Goal: Complete Application Form: Complete application form

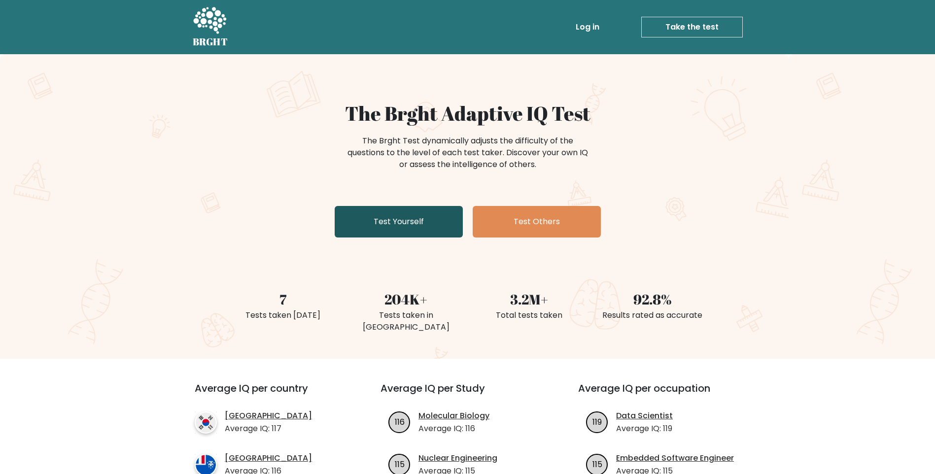
click at [420, 219] on link "Test Yourself" at bounding box center [399, 222] width 128 height 32
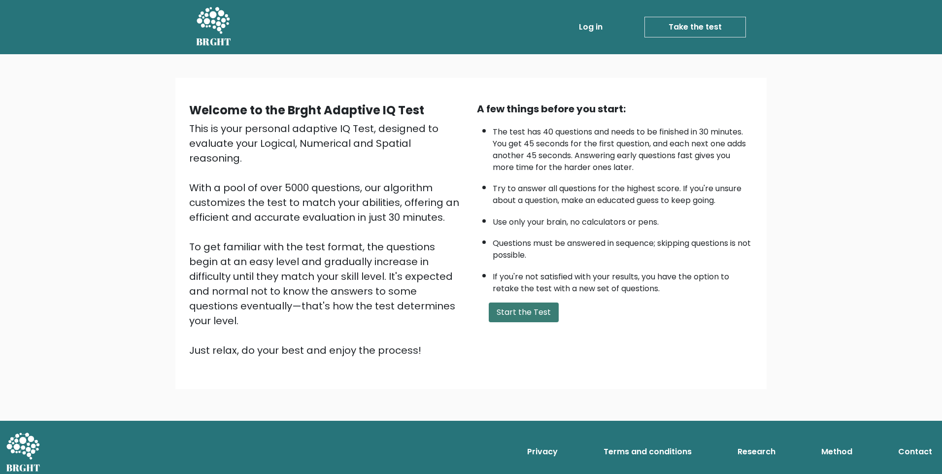
click at [532, 306] on button "Start the Test" at bounding box center [524, 312] width 70 height 20
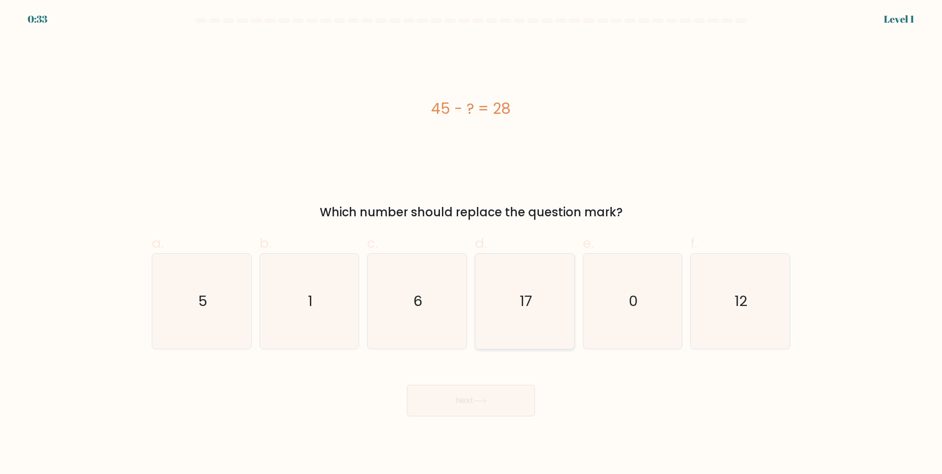
drag, startPoint x: 534, startPoint y: 293, endPoint x: 541, endPoint y: 310, distance: 19.2
click at [534, 293] on icon "17" at bounding box center [524, 301] width 95 height 95
click at [471, 243] on input "d. 17" at bounding box center [471, 240] width 0 height 6
radio input "true"
click at [472, 409] on button "Next" at bounding box center [471, 401] width 128 height 32
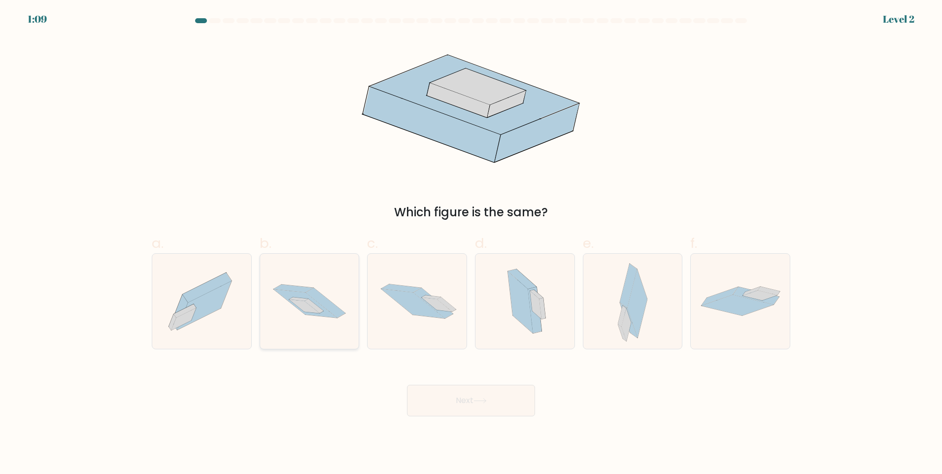
click at [307, 301] on icon at bounding box center [313, 306] width 19 height 14
click at [471, 243] on input "b." at bounding box center [471, 240] width 0 height 6
radio input "true"
click at [496, 406] on button "Next" at bounding box center [471, 401] width 128 height 32
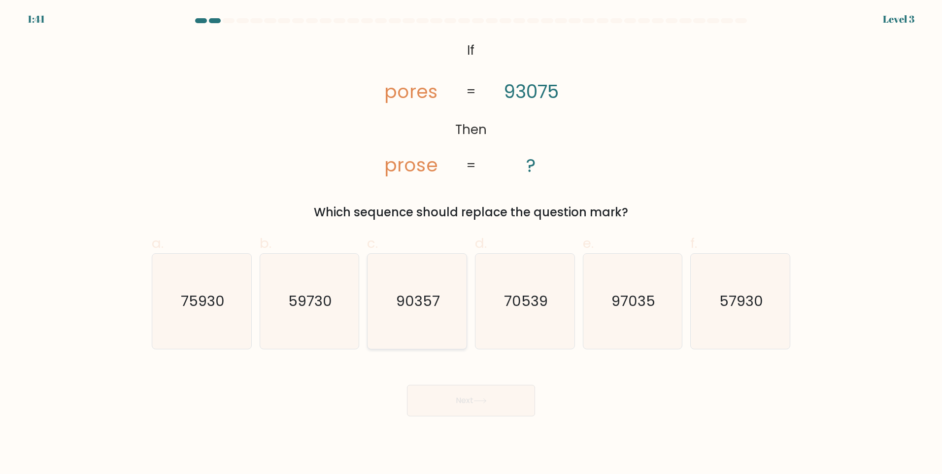
click at [426, 293] on text "90357" at bounding box center [418, 301] width 44 height 20
click at [471, 243] on input "c. 90357" at bounding box center [471, 240] width 0 height 6
radio input "true"
click at [511, 404] on button "Next" at bounding box center [471, 401] width 128 height 32
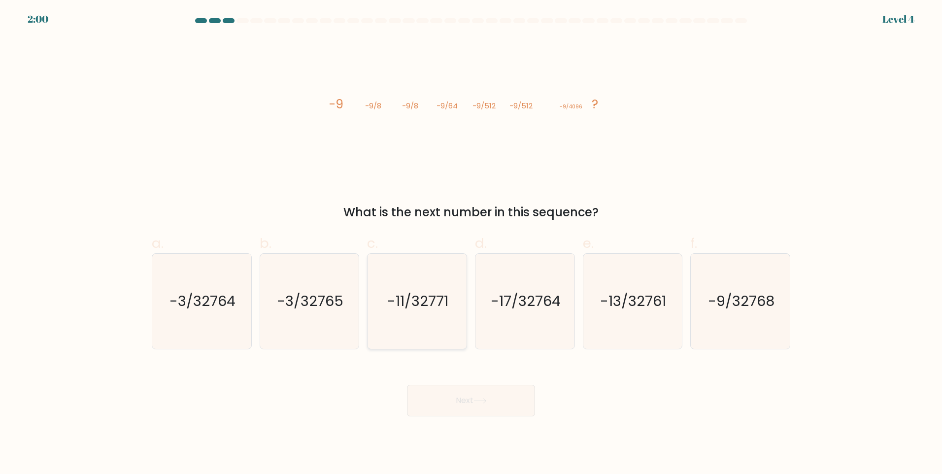
click at [447, 300] on text "-11/32771" at bounding box center [418, 301] width 61 height 20
click at [471, 243] on input "c. -11/32771" at bounding box center [471, 240] width 0 height 6
radio input "true"
click at [527, 293] on text "-17/32764" at bounding box center [526, 301] width 70 height 20
click at [471, 243] on input "d. -17/32764" at bounding box center [471, 240] width 0 height 6
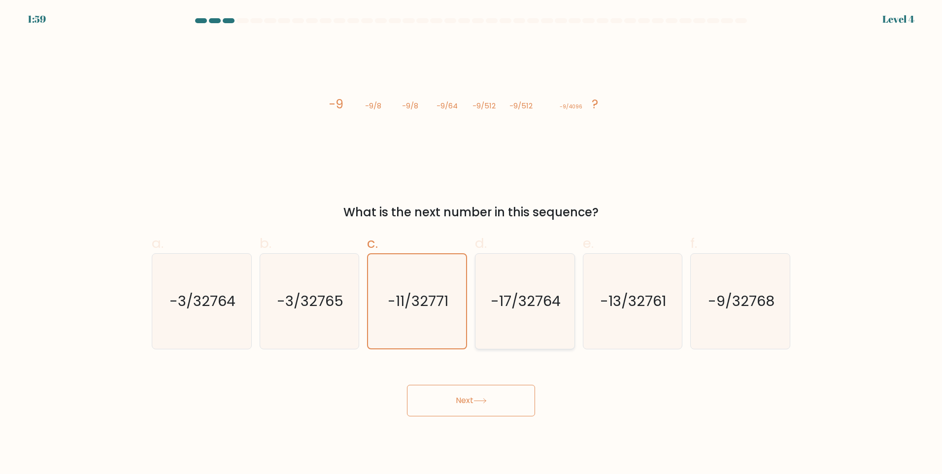
radio input "true"
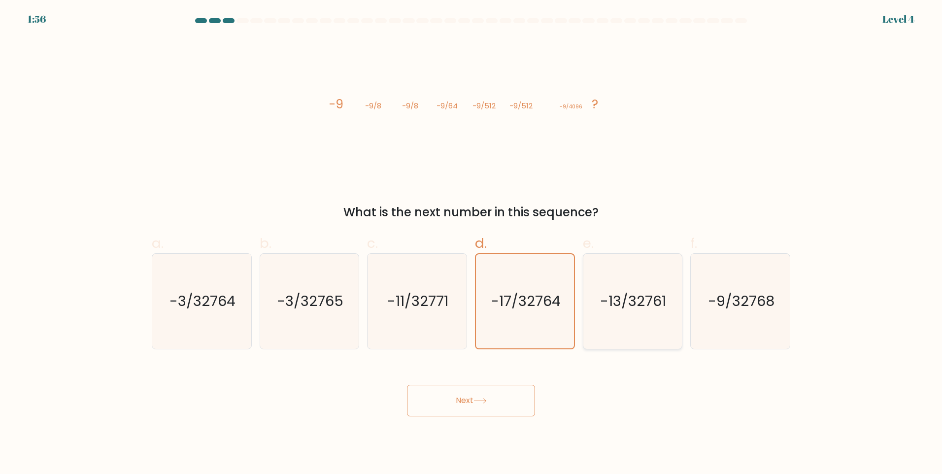
click at [625, 306] on text "-13/32761" at bounding box center [634, 301] width 66 height 20
click at [471, 243] on input "e. -13/32761" at bounding box center [471, 240] width 0 height 6
radio input "true"
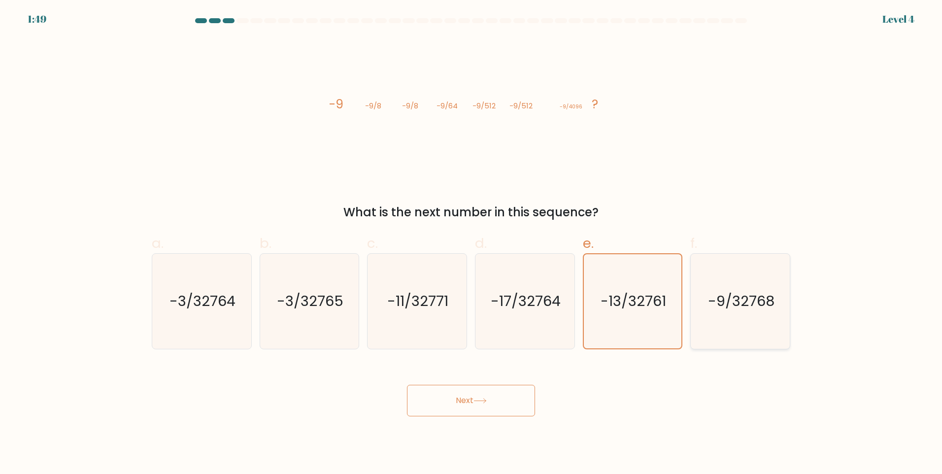
click at [740, 314] on icon "-9/32768" at bounding box center [740, 301] width 95 height 95
click at [471, 243] on input "f. -9/32768" at bounding box center [471, 240] width 0 height 6
radio input "true"
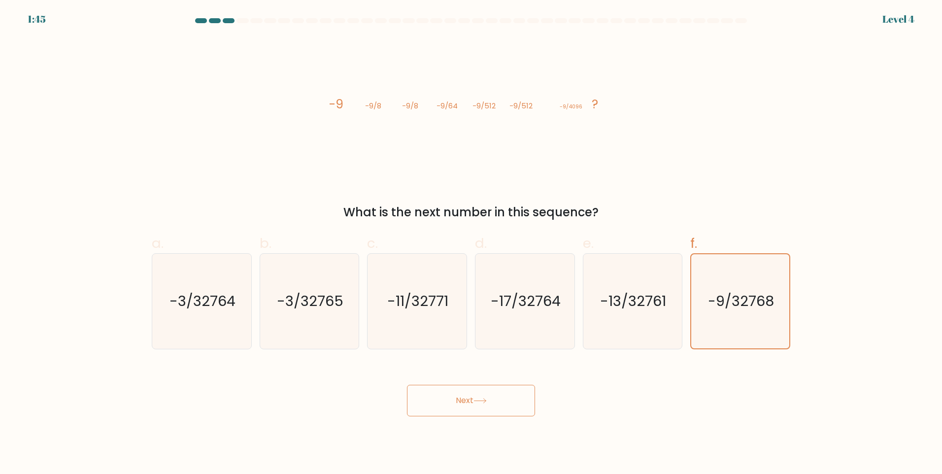
click at [482, 399] on icon at bounding box center [479, 400] width 13 height 5
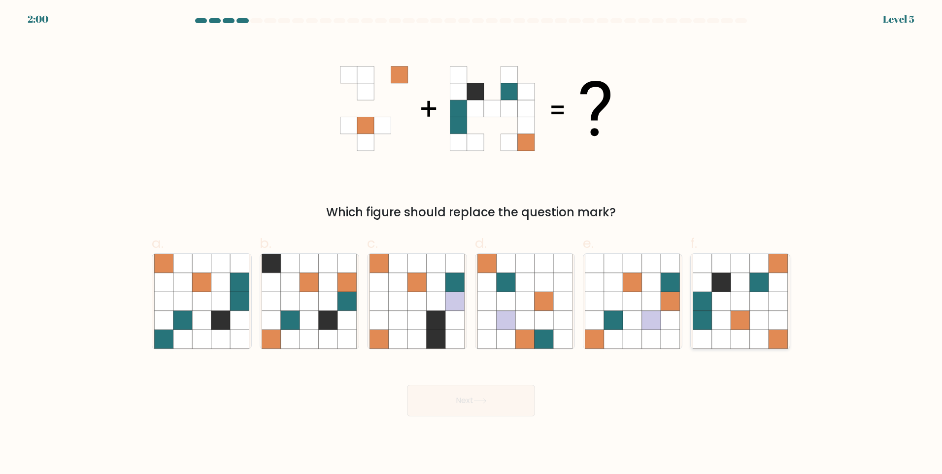
click at [739, 320] on icon at bounding box center [740, 320] width 19 height 19
click at [471, 243] on input "f." at bounding box center [471, 240] width 0 height 6
radio input "true"
click at [466, 399] on button "Next" at bounding box center [471, 401] width 128 height 32
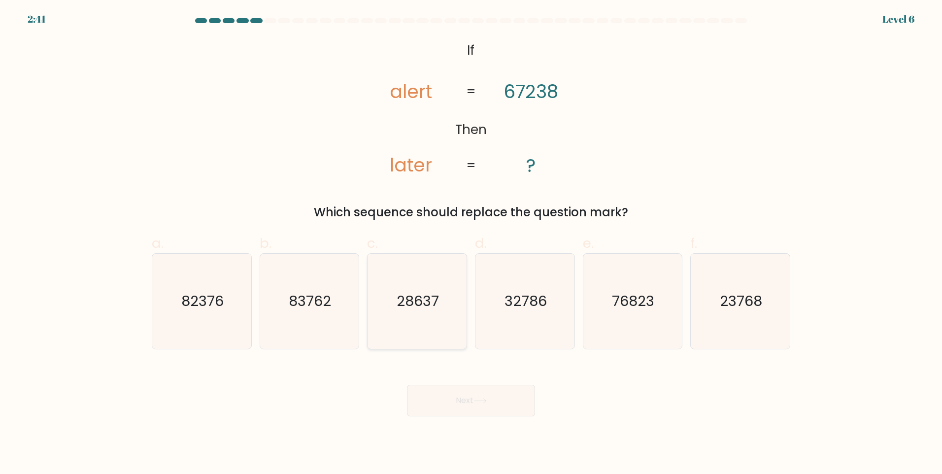
click at [429, 277] on icon "28637" at bounding box center [416, 301] width 95 height 95
click at [471, 243] on input "c. 28637" at bounding box center [471, 240] width 0 height 6
radio input "true"
click at [518, 297] on text "32786" at bounding box center [525, 301] width 42 height 20
click at [471, 243] on input "d. 32786" at bounding box center [471, 240] width 0 height 6
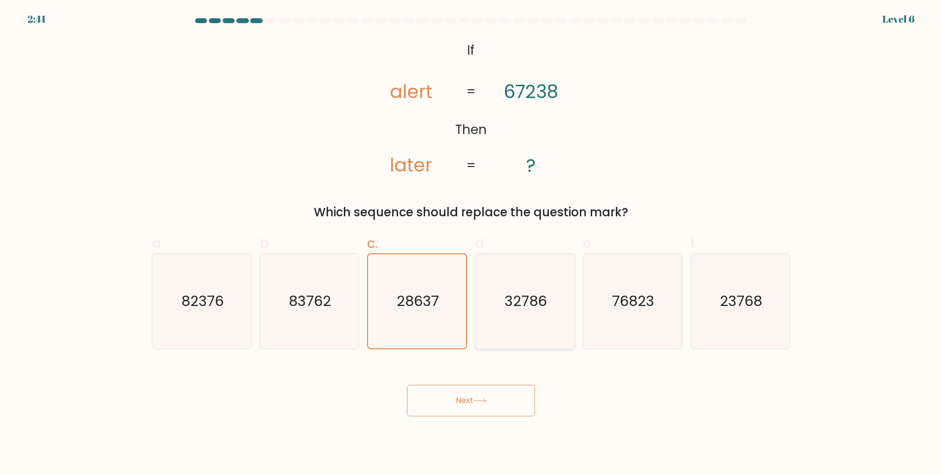
radio input "true"
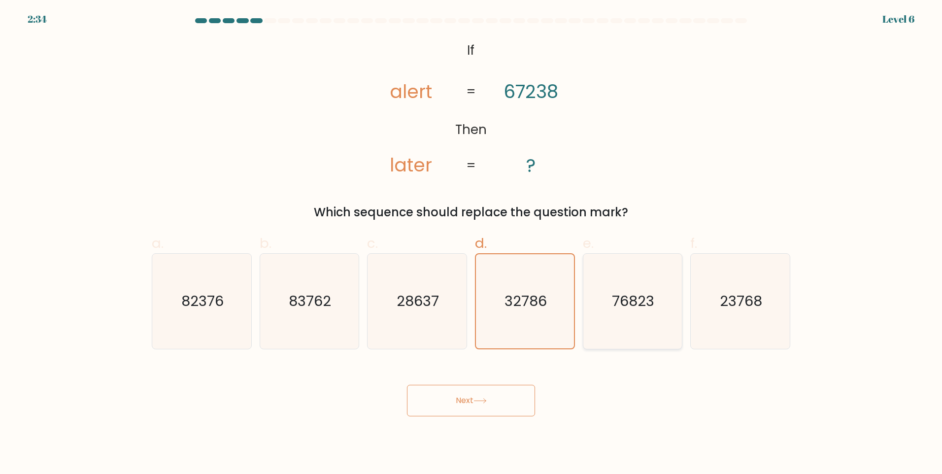
click at [644, 302] on text "76823" at bounding box center [633, 301] width 42 height 20
click at [471, 243] on input "e. 76823" at bounding box center [471, 240] width 0 height 6
radio input "true"
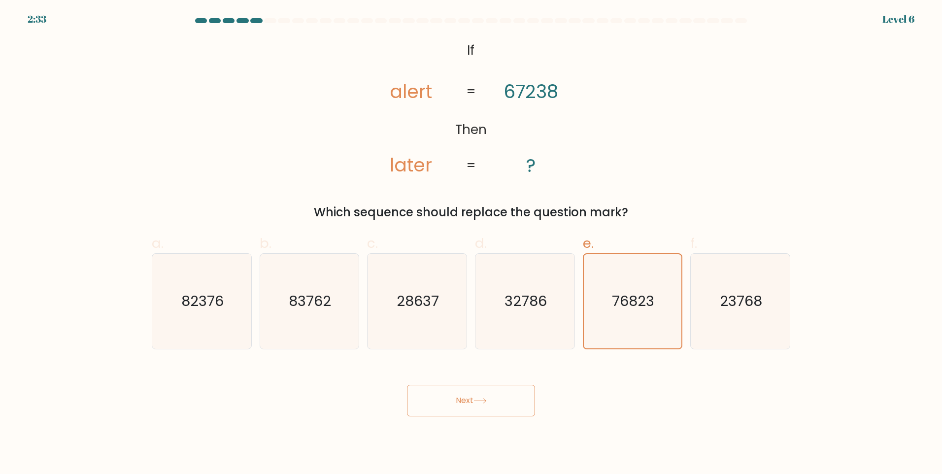
click at [484, 399] on icon at bounding box center [479, 400] width 13 height 5
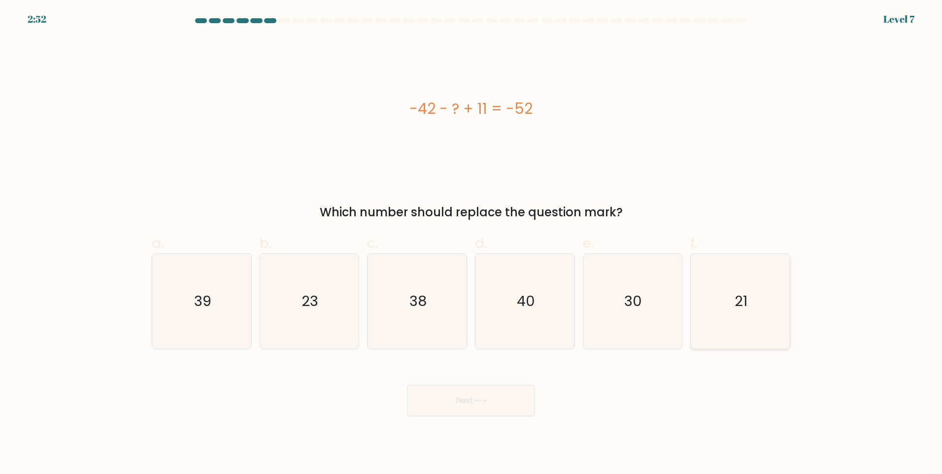
click at [733, 304] on icon "21" at bounding box center [740, 301] width 95 height 95
click at [471, 243] on input "f. 21" at bounding box center [471, 240] width 0 height 6
radio input "true"
click at [460, 399] on button "Next" at bounding box center [471, 401] width 128 height 32
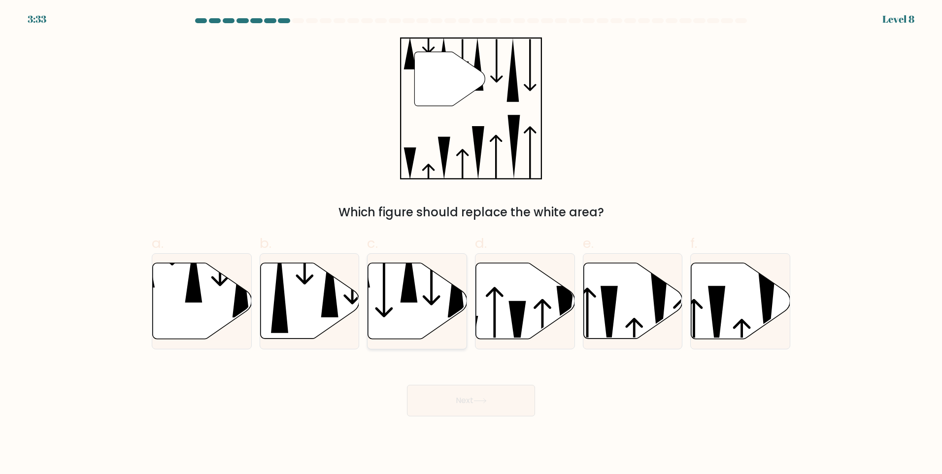
click at [408, 301] on icon at bounding box center [409, 272] width 17 height 60
click at [471, 243] on input "c." at bounding box center [471, 240] width 0 height 6
radio input "true"
click at [204, 306] on icon at bounding box center [202, 301] width 99 height 76
click at [471, 243] on input "a." at bounding box center [471, 240] width 0 height 6
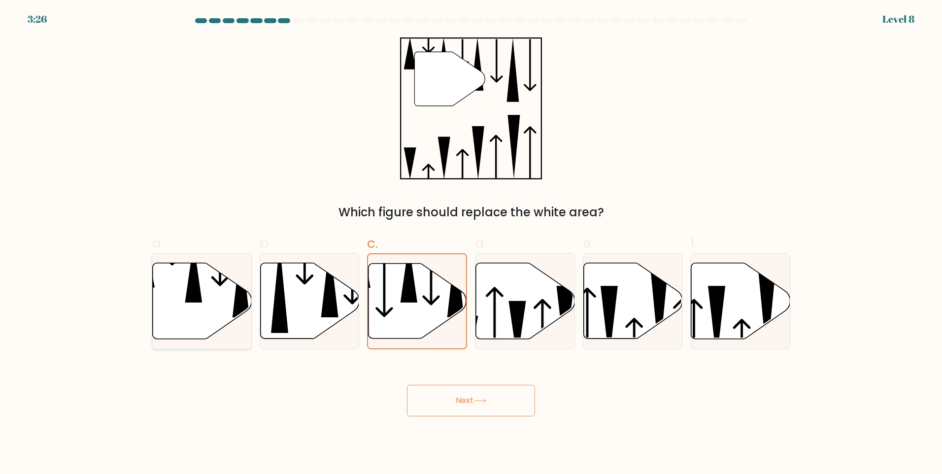
radio input "true"
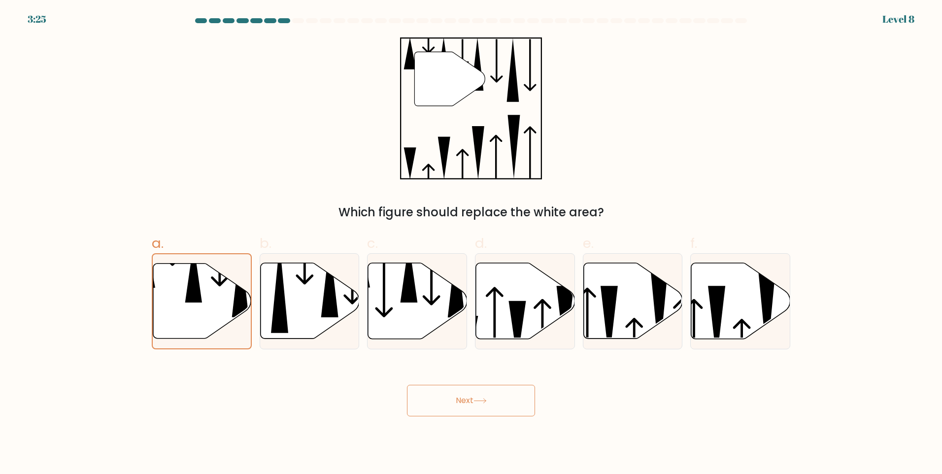
click at [496, 402] on button "Next" at bounding box center [471, 401] width 128 height 32
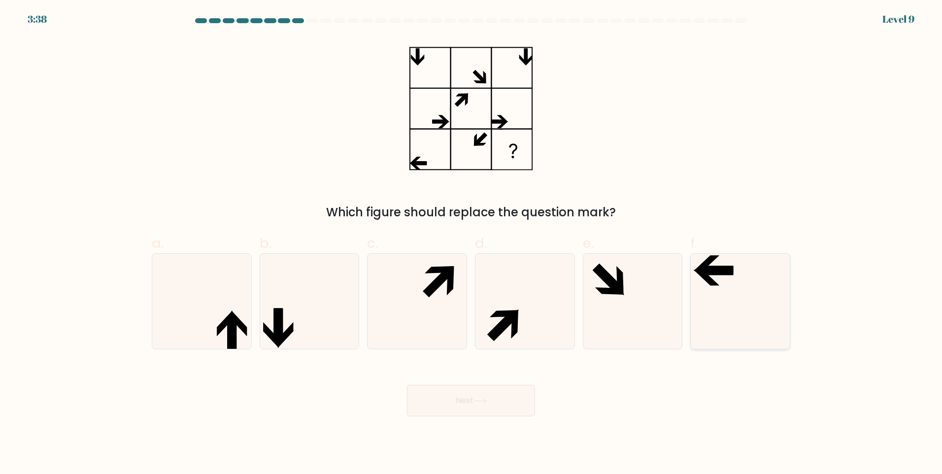
click at [732, 301] on icon at bounding box center [740, 301] width 95 height 95
click at [471, 243] on input "f." at bounding box center [471, 240] width 0 height 6
radio input "true"
click at [501, 402] on button "Next" at bounding box center [471, 401] width 128 height 32
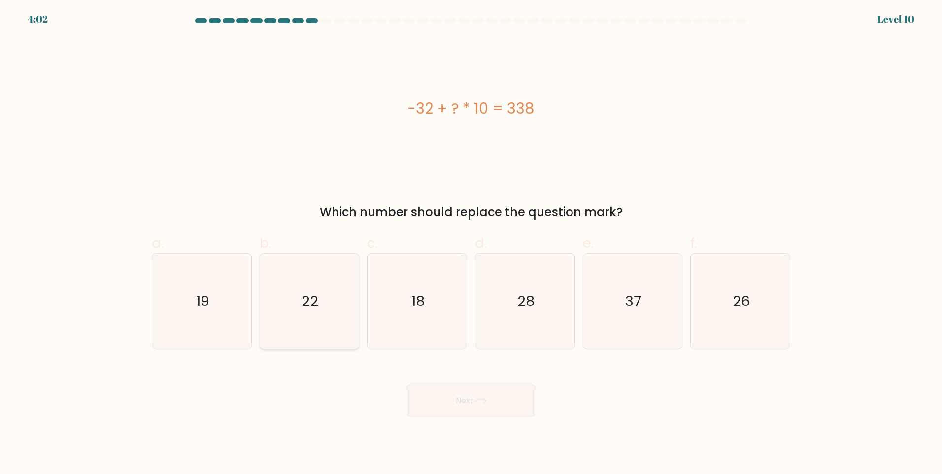
click at [299, 287] on icon "22" at bounding box center [309, 301] width 95 height 95
click at [471, 243] on input "b. 22" at bounding box center [471, 240] width 0 height 6
radio input "true"
click at [429, 312] on icon "18" at bounding box center [416, 301] width 95 height 95
click at [471, 243] on input "c. 18" at bounding box center [471, 240] width 0 height 6
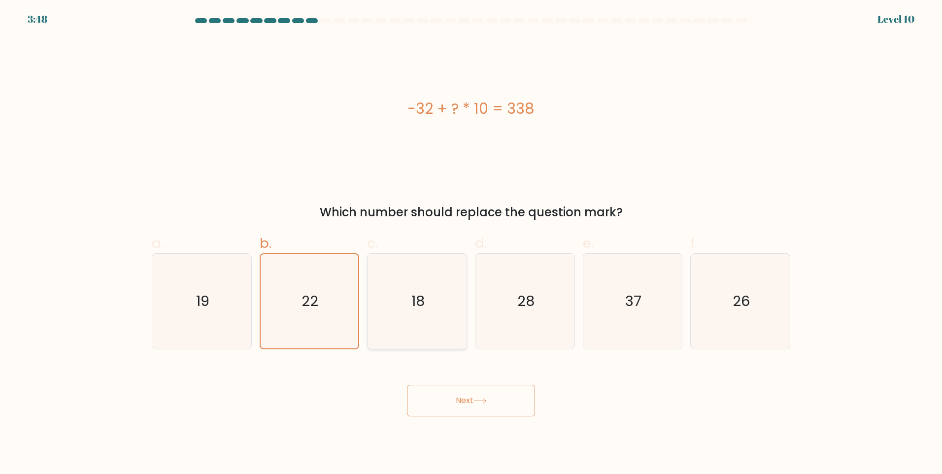
radio input "true"
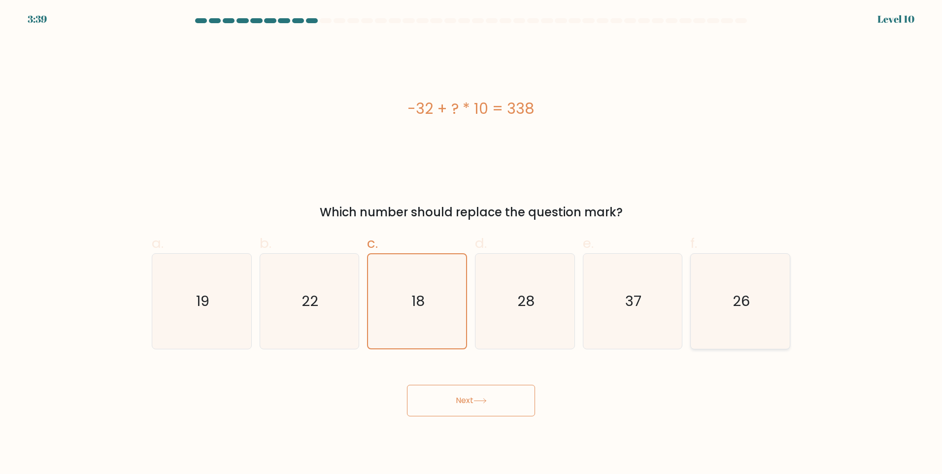
click at [765, 330] on icon "26" at bounding box center [740, 301] width 95 height 95
click at [471, 243] on input "f. 26" at bounding box center [471, 240] width 0 height 6
radio input "true"
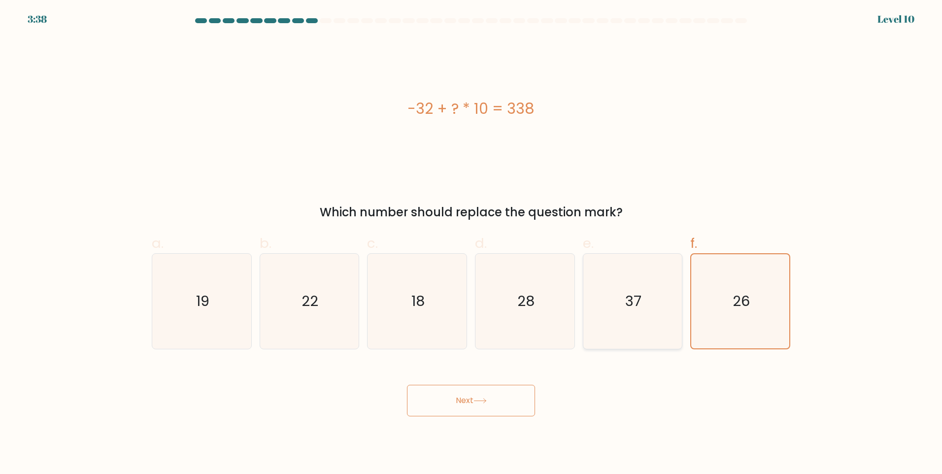
click at [619, 314] on icon "37" at bounding box center [632, 301] width 95 height 95
click at [471, 243] on input "e. 37" at bounding box center [471, 240] width 0 height 6
radio input "true"
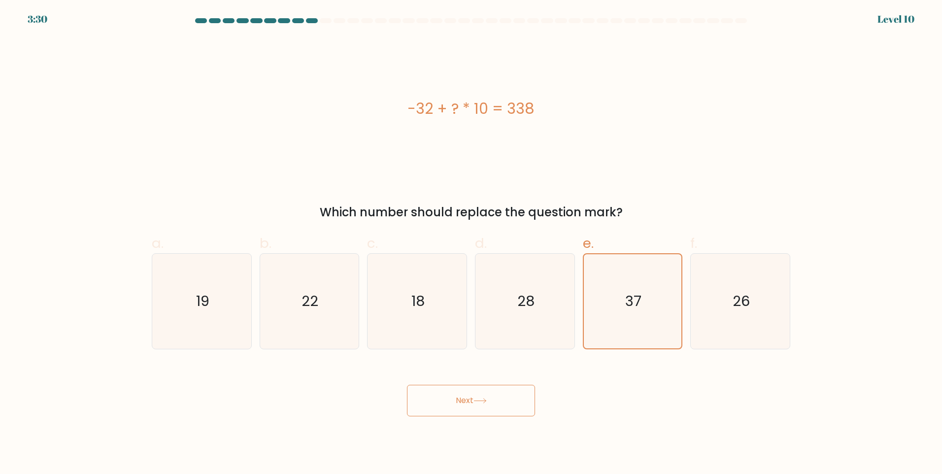
click at [505, 404] on button "Next" at bounding box center [471, 401] width 128 height 32
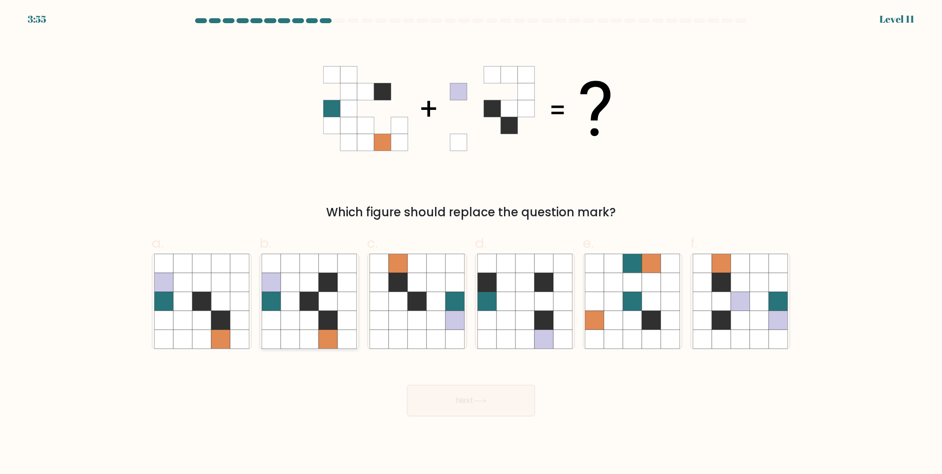
click at [319, 314] on icon at bounding box center [309, 320] width 19 height 19
click at [471, 243] on input "b." at bounding box center [471, 240] width 0 height 6
radio input "true"
click at [503, 398] on button "Next" at bounding box center [471, 401] width 128 height 32
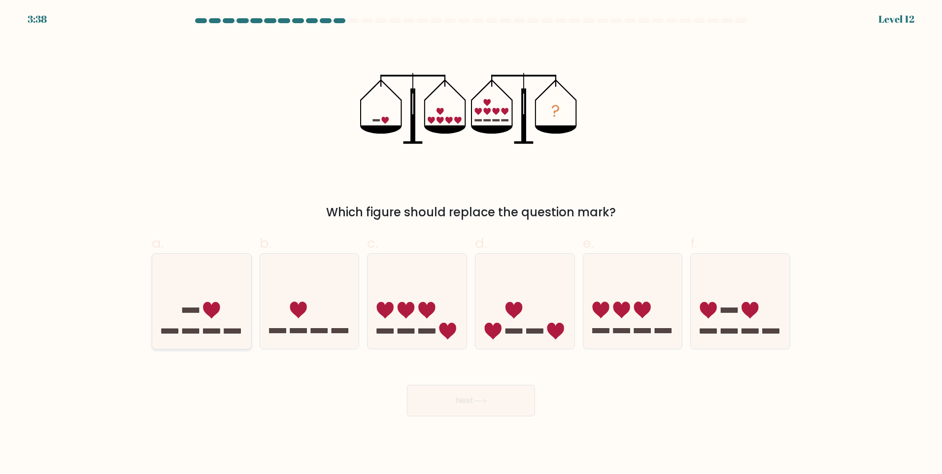
click at [220, 315] on icon at bounding box center [201, 301] width 99 height 82
click at [471, 243] on input "a." at bounding box center [471, 240] width 0 height 6
radio input "true"
click at [490, 405] on button "Next" at bounding box center [471, 401] width 128 height 32
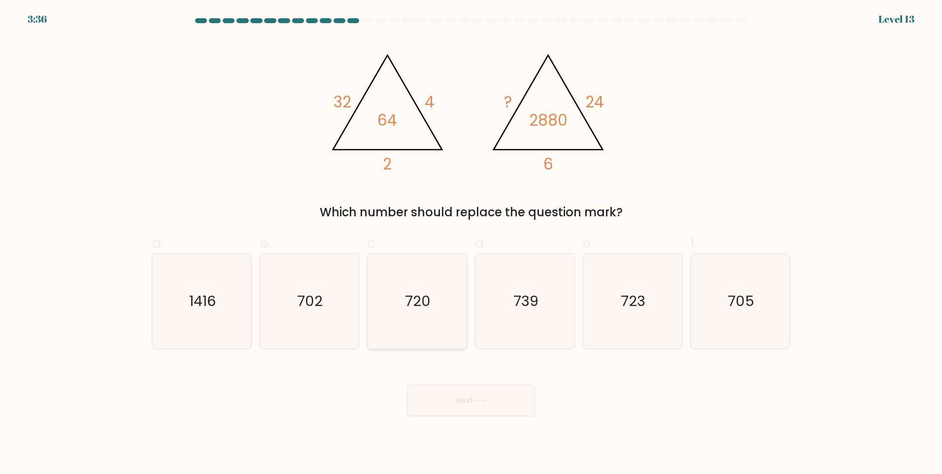
click at [447, 307] on icon "720" at bounding box center [416, 301] width 95 height 95
click at [471, 243] on input "c. 720" at bounding box center [471, 240] width 0 height 6
radio input "true"
click at [525, 297] on text "739" at bounding box center [525, 301] width 25 height 20
click at [471, 243] on input "d. 739" at bounding box center [471, 240] width 0 height 6
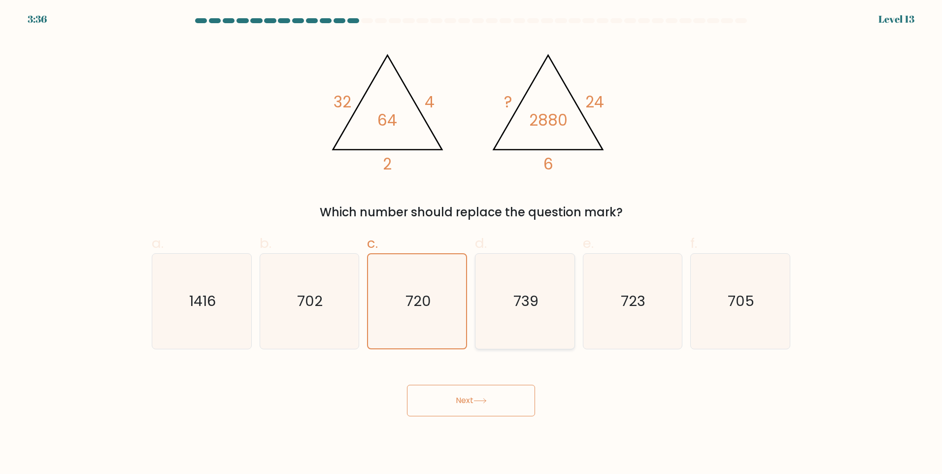
radio input "true"
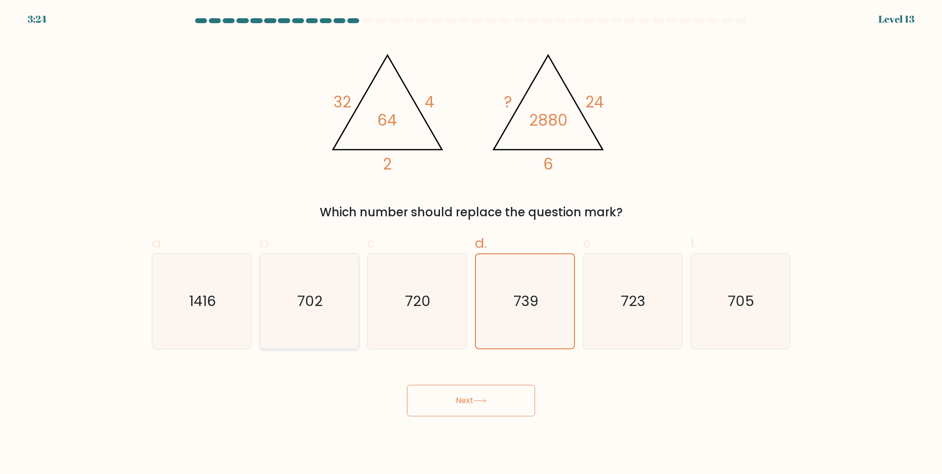
click at [341, 312] on icon "702" at bounding box center [309, 301] width 95 height 95
click at [471, 243] on input "b. 702" at bounding box center [471, 240] width 0 height 6
radio input "true"
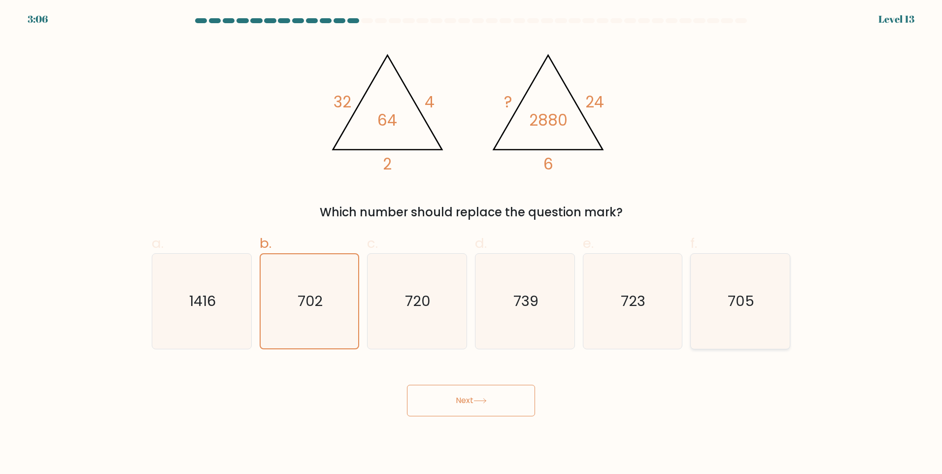
click at [722, 306] on icon "705" at bounding box center [740, 301] width 95 height 95
click at [471, 243] on input "f. 705" at bounding box center [471, 240] width 0 height 6
radio input "true"
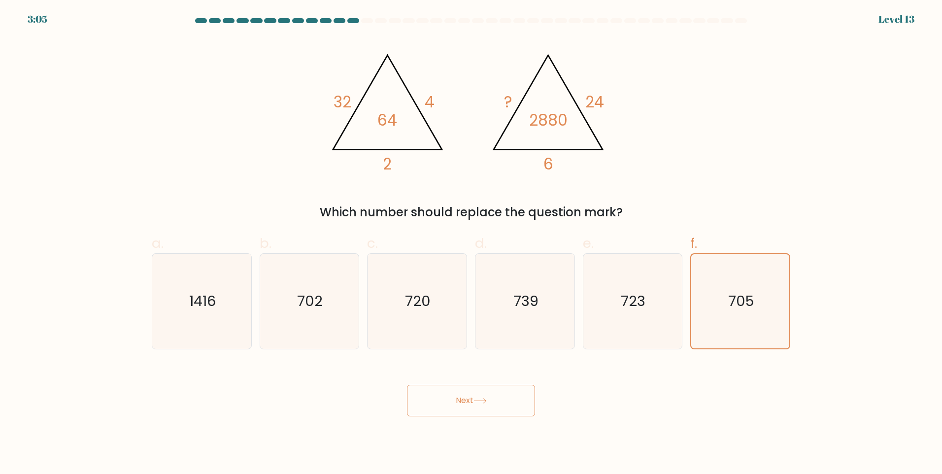
click at [472, 402] on button "Next" at bounding box center [471, 401] width 128 height 32
click at [467, 400] on button "Next" at bounding box center [471, 401] width 128 height 32
click at [612, 320] on icon "723" at bounding box center [632, 301] width 95 height 95
click at [471, 243] on input "e. 723" at bounding box center [471, 240] width 0 height 6
radio input "true"
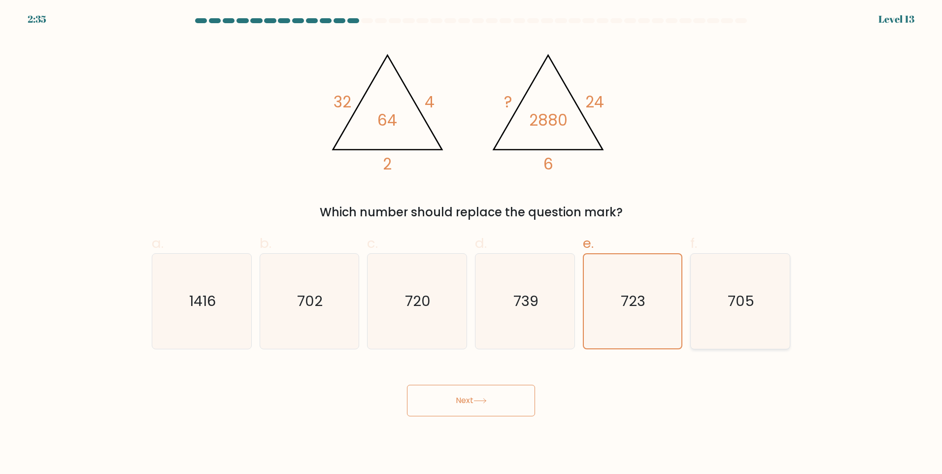
click at [711, 303] on icon "705" at bounding box center [740, 301] width 95 height 95
click at [471, 243] on input "f. 705" at bounding box center [471, 240] width 0 height 6
radio input "true"
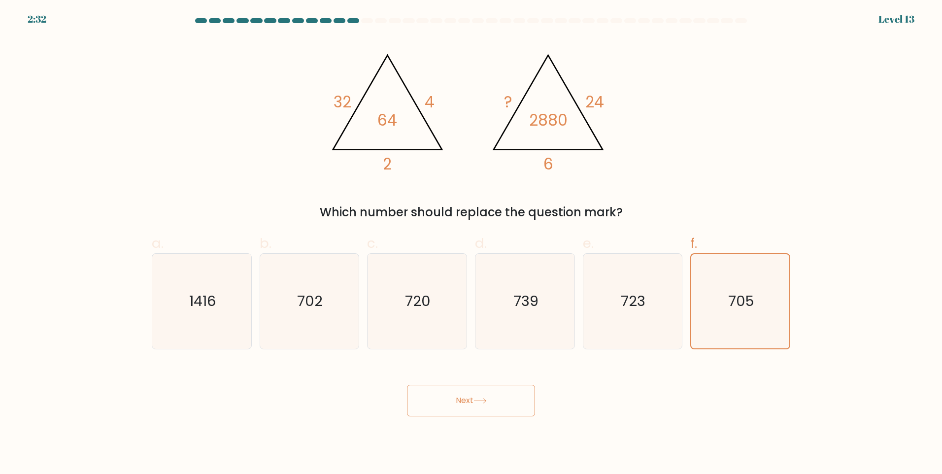
drag, startPoint x: 594, startPoint y: 372, endPoint x: 563, endPoint y: 410, distance: 49.0
click at [595, 419] on body "2:32 Level 13" at bounding box center [471, 237] width 942 height 474
click at [492, 401] on button "Next" at bounding box center [471, 401] width 128 height 32
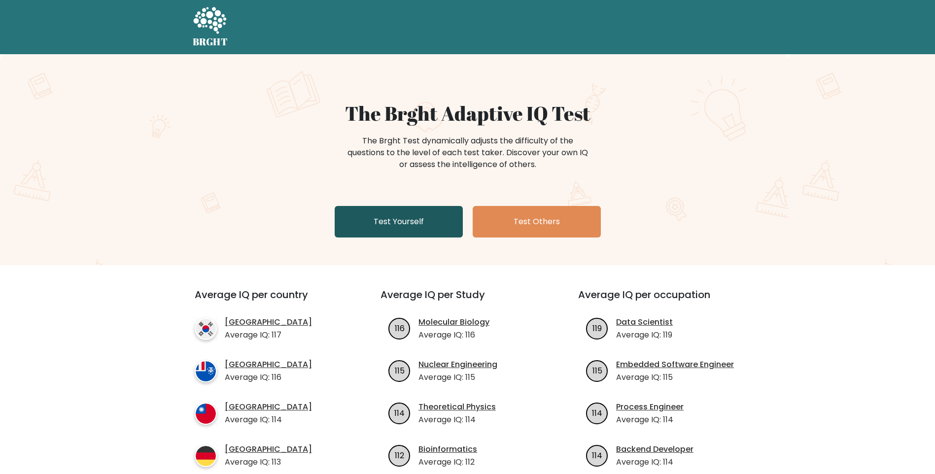
click at [408, 217] on link "Test Yourself" at bounding box center [399, 222] width 128 height 32
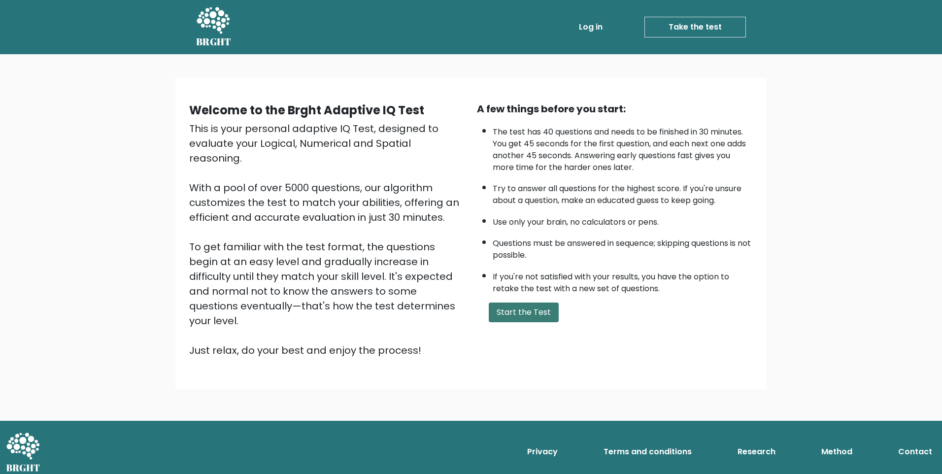
click at [533, 317] on button "Start the Test" at bounding box center [524, 312] width 70 height 20
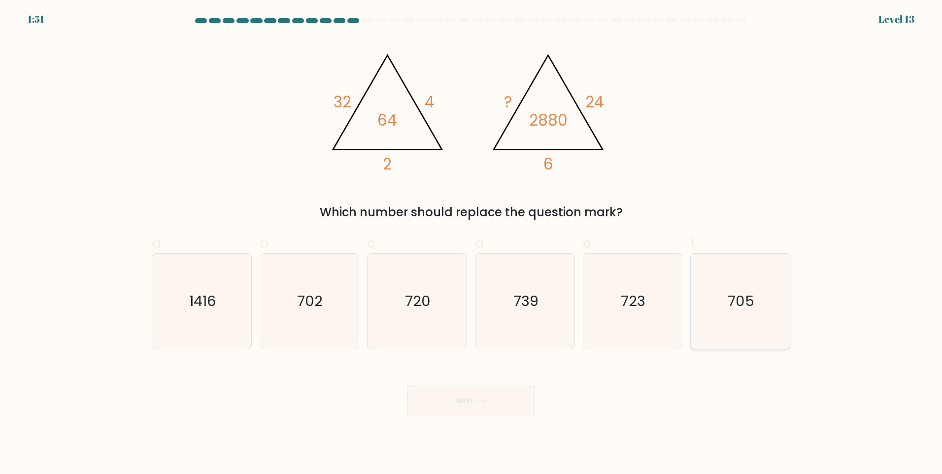
click at [745, 300] on text "705" at bounding box center [741, 301] width 27 height 20
click at [471, 243] on input "f. 705" at bounding box center [471, 240] width 0 height 6
radio input "true"
click at [482, 399] on icon at bounding box center [479, 400] width 13 height 5
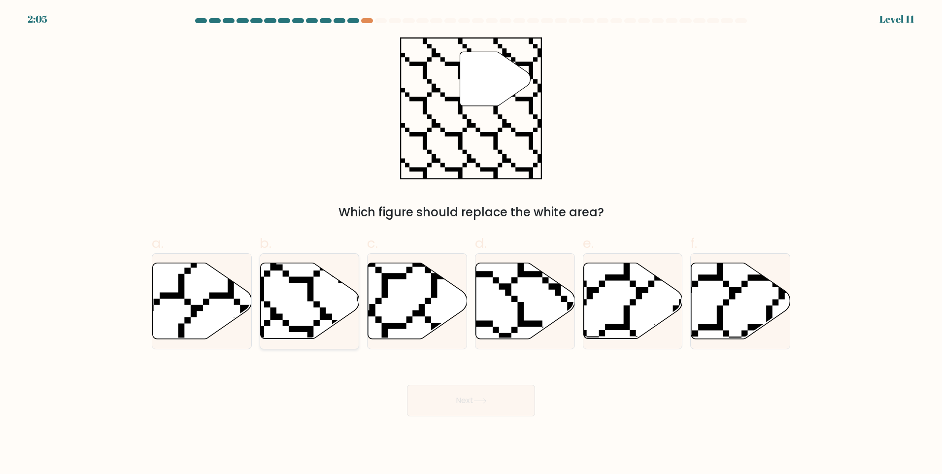
click at [310, 285] on icon at bounding box center [276, 341] width 199 height 198
click at [471, 243] on input "b." at bounding box center [471, 240] width 0 height 6
radio input "true"
click at [494, 395] on button "Next" at bounding box center [471, 401] width 128 height 32
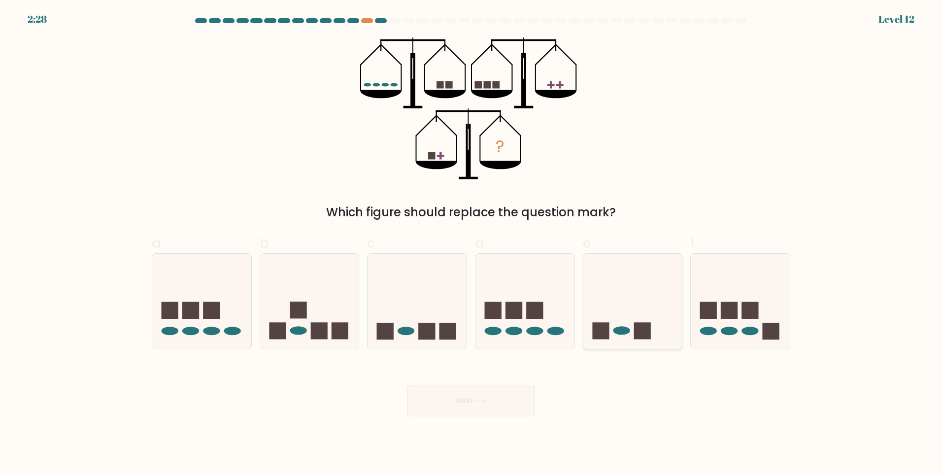
click at [636, 311] on icon at bounding box center [632, 301] width 99 height 82
click at [471, 243] on input "e." at bounding box center [471, 240] width 0 height 6
radio input "true"
click at [498, 406] on button "Next" at bounding box center [471, 401] width 128 height 32
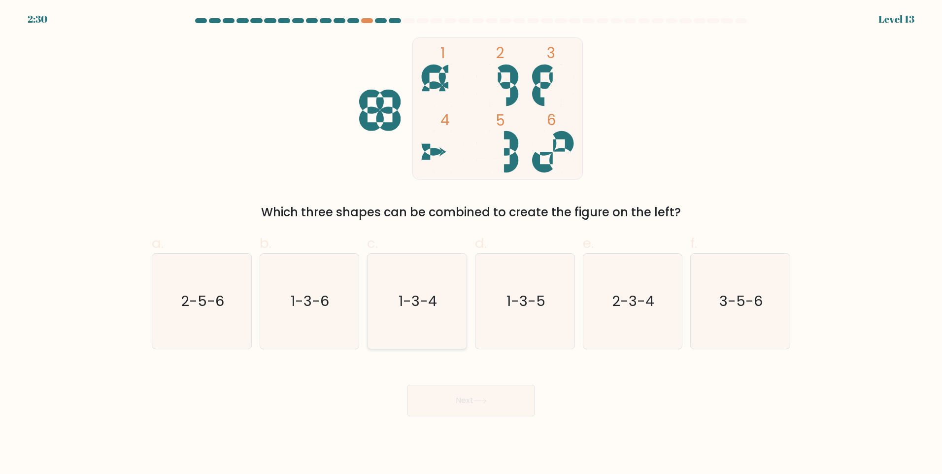
click at [398, 272] on icon "1-3-4" at bounding box center [416, 301] width 95 height 95
click at [471, 243] on input "c. 1-3-4" at bounding box center [471, 240] width 0 height 6
radio input "true"
click at [536, 306] on text "1-3-5" at bounding box center [525, 301] width 39 height 20
click at [471, 243] on input "d. 1-3-5" at bounding box center [471, 240] width 0 height 6
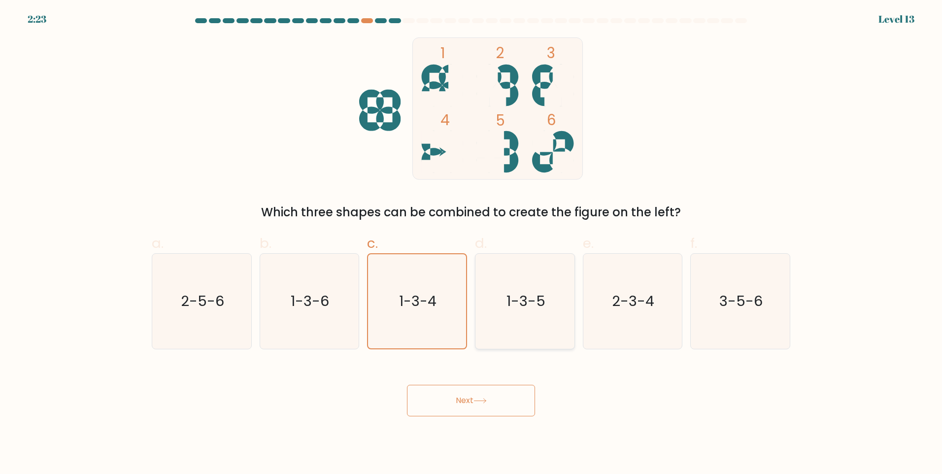
radio input "true"
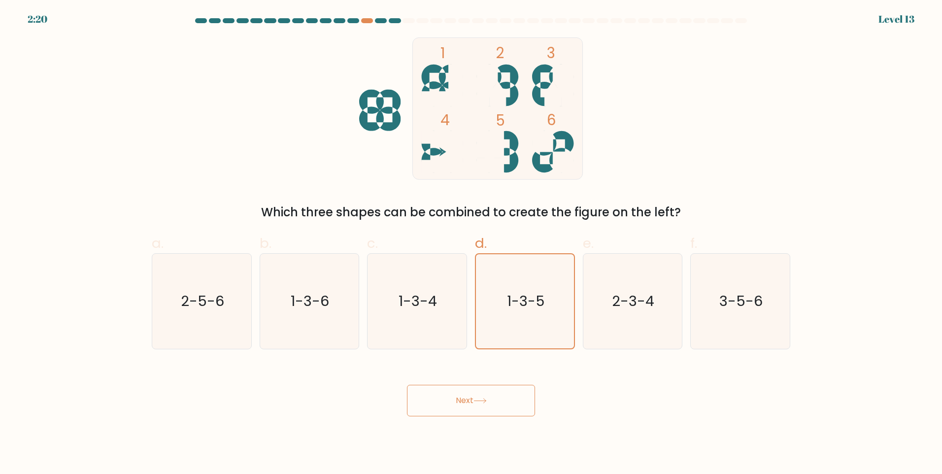
click at [504, 84] on icon at bounding box center [497, 85] width 41 height 41
click at [623, 319] on icon "2-3-4" at bounding box center [632, 301] width 95 height 95
click at [471, 243] on input "e. 2-3-4" at bounding box center [471, 240] width 0 height 6
radio input "true"
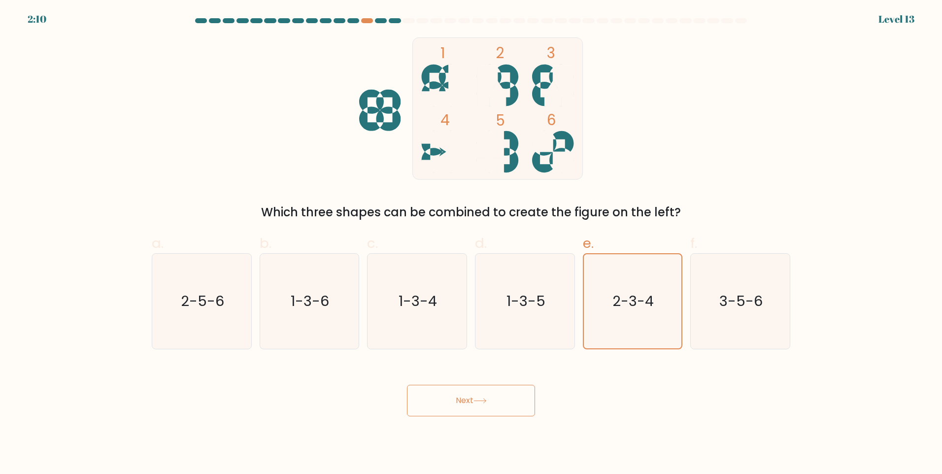
click at [494, 397] on button "Next" at bounding box center [471, 401] width 128 height 32
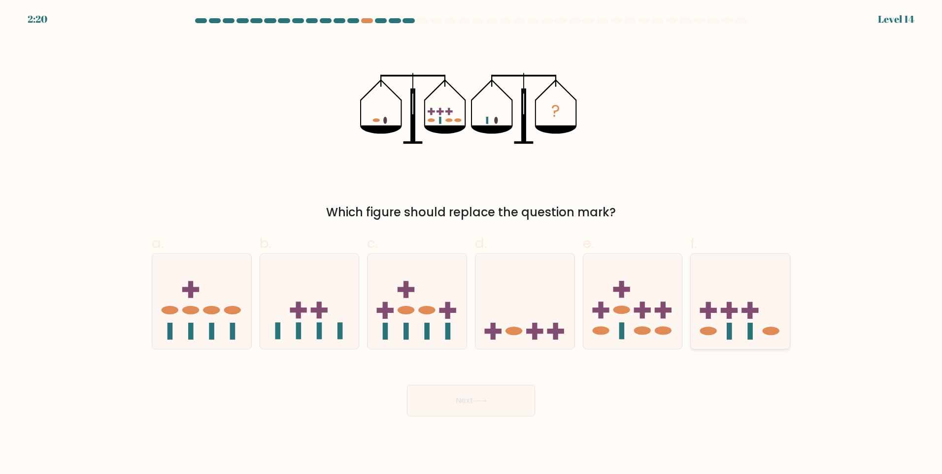
click at [749, 332] on rect at bounding box center [749, 331] width 5 height 17
click at [471, 243] on input "f." at bounding box center [471, 240] width 0 height 6
radio input "true"
click at [451, 401] on button "Next" at bounding box center [471, 401] width 128 height 32
click at [473, 397] on button "Next" at bounding box center [471, 401] width 128 height 32
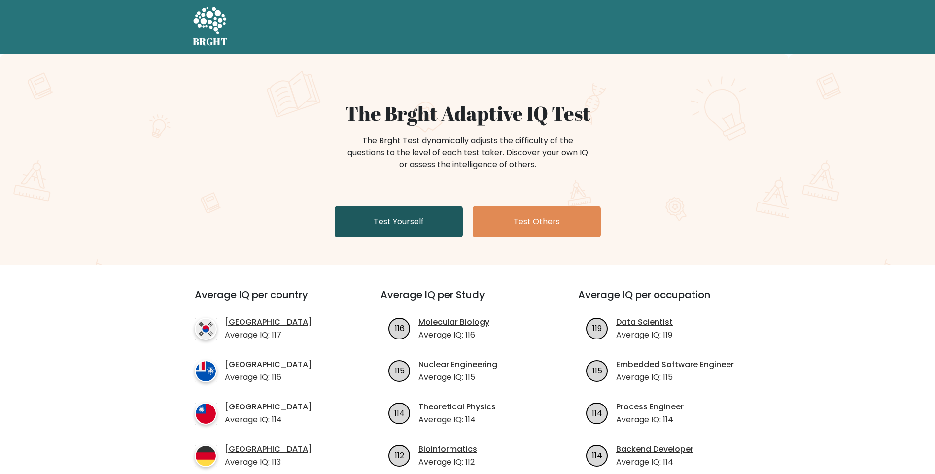
click at [387, 221] on link "Test Yourself" at bounding box center [399, 222] width 128 height 32
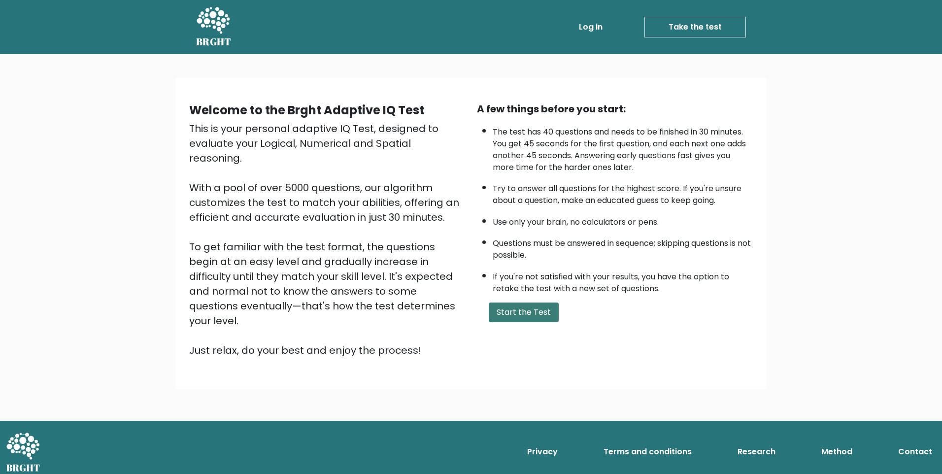
click at [545, 317] on button "Start the Test" at bounding box center [524, 312] width 70 height 20
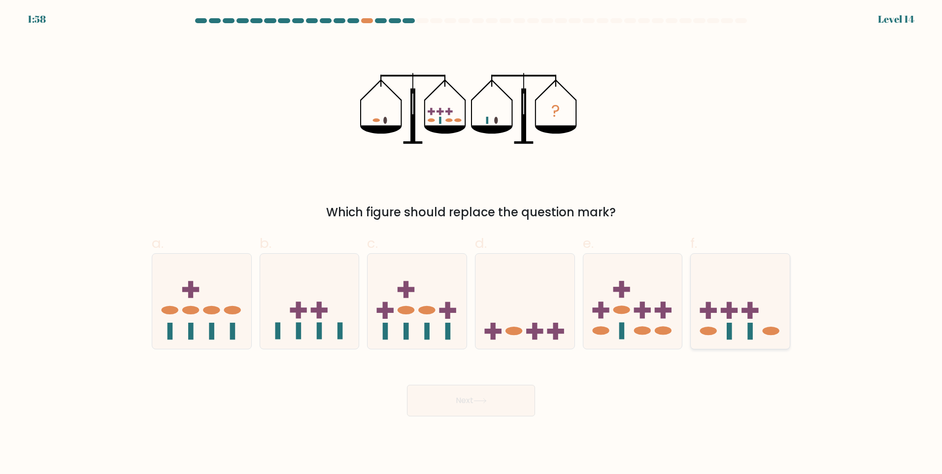
click at [736, 314] on icon at bounding box center [740, 301] width 99 height 82
click at [471, 243] on input "f." at bounding box center [471, 240] width 0 height 6
radio input "true"
click at [502, 402] on button "Next" at bounding box center [471, 401] width 128 height 32
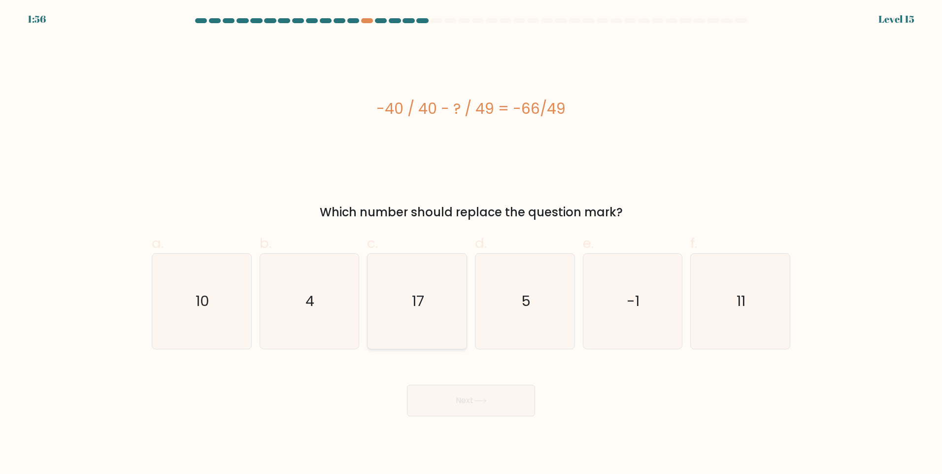
drag, startPoint x: 211, startPoint y: 306, endPoint x: 380, endPoint y: 319, distance: 168.9
click at [214, 306] on icon "10" at bounding box center [201, 301] width 95 height 95
click at [471, 243] on input "a. 10" at bounding box center [471, 240] width 0 height 6
radio input "true"
click at [749, 314] on icon "11" at bounding box center [740, 301] width 95 height 95
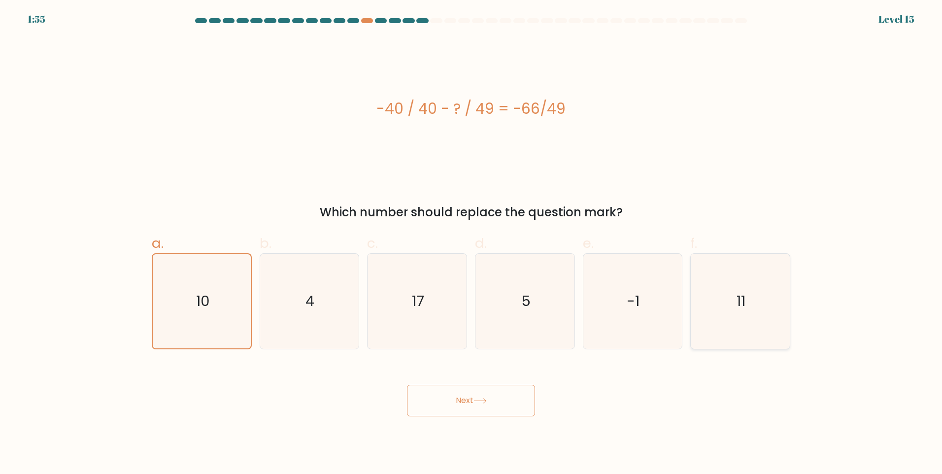
click at [471, 243] on input "f. 11" at bounding box center [471, 240] width 0 height 6
radio input "true"
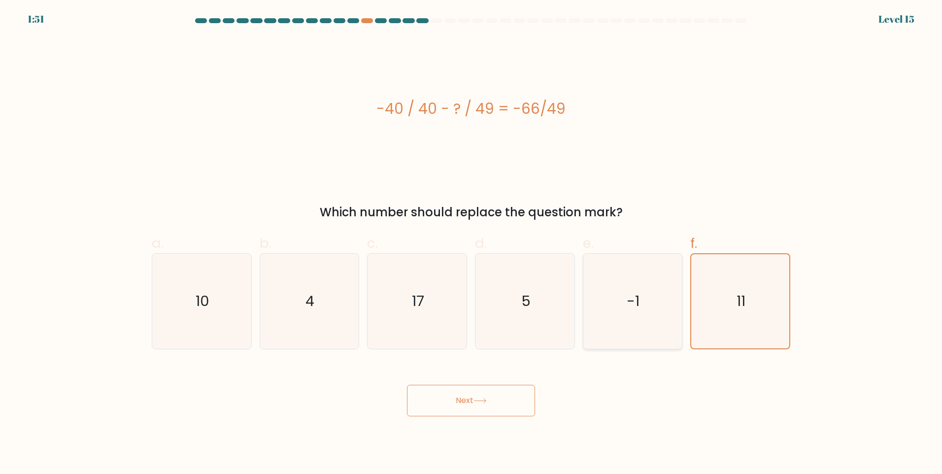
click at [628, 318] on icon "-1" at bounding box center [632, 301] width 95 height 95
click at [471, 243] on input "e. -1" at bounding box center [471, 240] width 0 height 6
radio input "true"
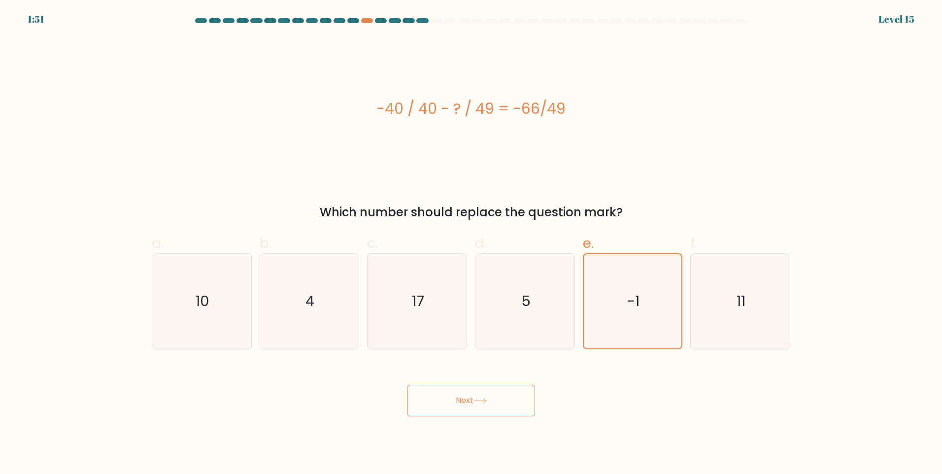
drag, startPoint x: 490, startPoint y: 406, endPoint x: 497, endPoint y: 410, distance: 8.2
click at [489, 406] on button "Next" at bounding box center [471, 401] width 128 height 32
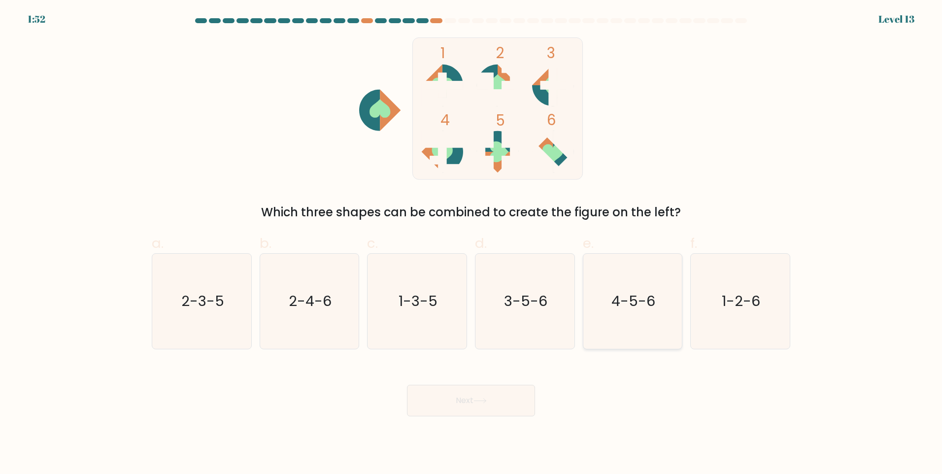
click at [625, 311] on icon "4-5-6" at bounding box center [632, 301] width 95 height 95
click at [471, 243] on input "e. 4-5-6" at bounding box center [471, 240] width 0 height 6
radio input "true"
click at [500, 403] on button "Next" at bounding box center [471, 401] width 128 height 32
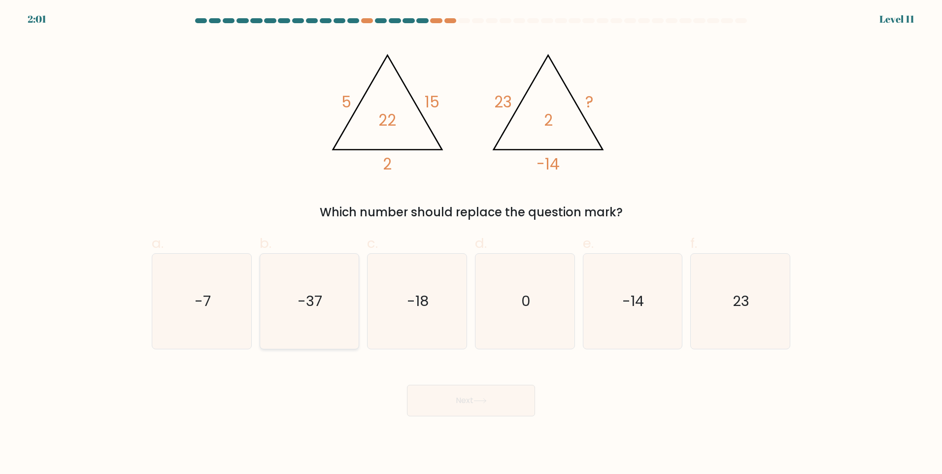
drag, startPoint x: 221, startPoint y: 314, endPoint x: 338, endPoint y: 331, distance: 119.0
click at [221, 314] on icon "-7" at bounding box center [201, 301] width 95 height 95
click at [471, 243] on input "a. -7" at bounding box center [471, 240] width 0 height 6
radio input "true"
click at [488, 389] on button "Next" at bounding box center [471, 401] width 128 height 32
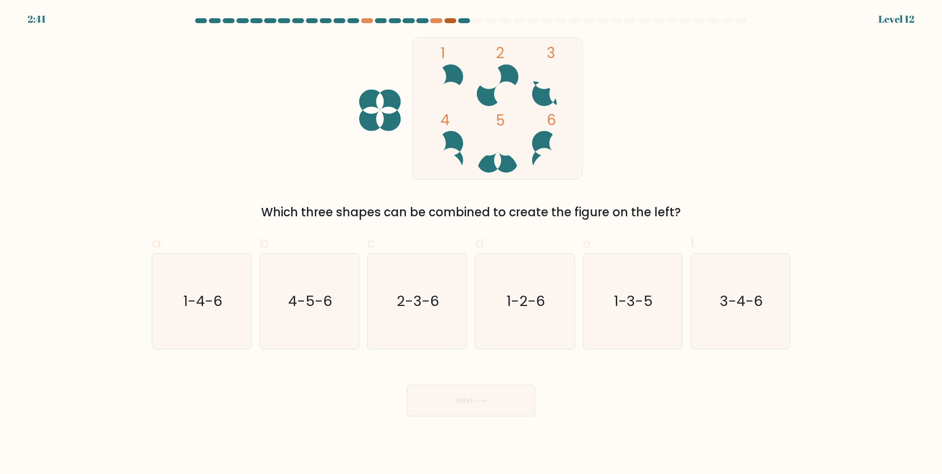
click at [454, 18] on div at bounding box center [450, 20] width 12 height 5
click at [451, 20] on div at bounding box center [450, 20] width 12 height 5
click at [329, 287] on icon "4-5-6" at bounding box center [309, 301] width 95 height 95
click at [471, 243] on input "b. 4-5-6" at bounding box center [471, 240] width 0 height 6
radio input "true"
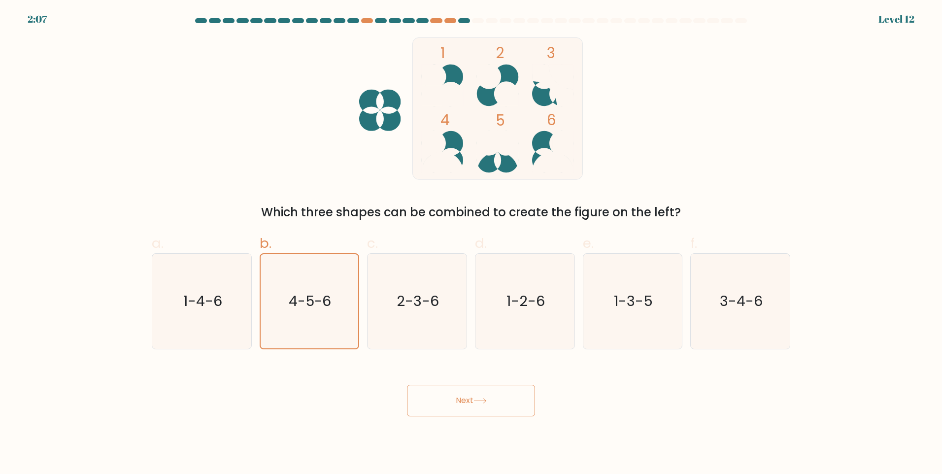
click at [487, 395] on button "Next" at bounding box center [471, 401] width 128 height 32
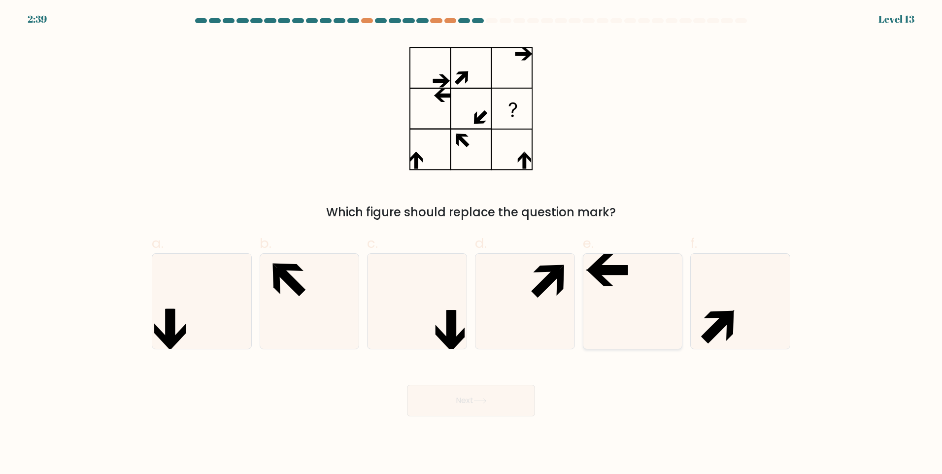
click at [619, 314] on icon at bounding box center [632, 301] width 95 height 95
click at [471, 243] on input "e." at bounding box center [471, 240] width 0 height 6
radio input "true"
click at [486, 403] on icon at bounding box center [480, 401] width 12 height 4
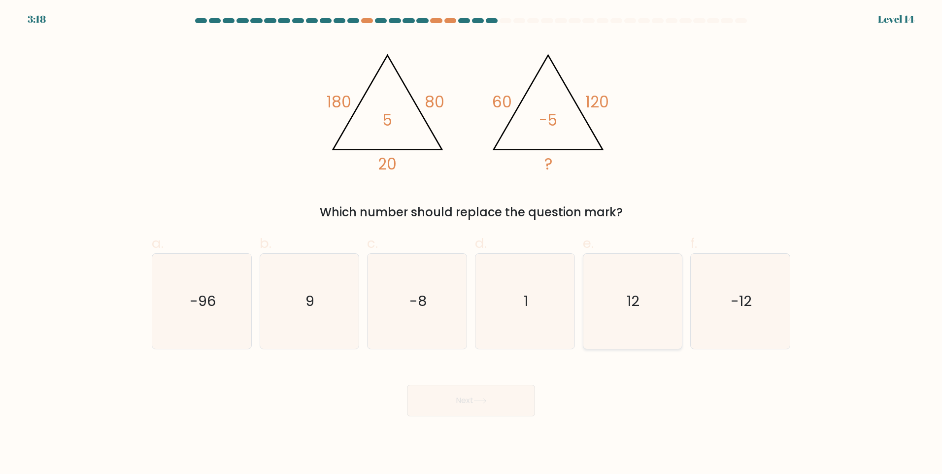
drag, startPoint x: 619, startPoint y: 303, endPoint x: 547, endPoint y: 374, distance: 101.0
click at [619, 304] on icon "12" at bounding box center [632, 301] width 95 height 95
click at [471, 243] on input "e. 12" at bounding box center [471, 240] width 0 height 6
radio input "true"
drag, startPoint x: 415, startPoint y: 309, endPoint x: 459, endPoint y: 388, distance: 90.4
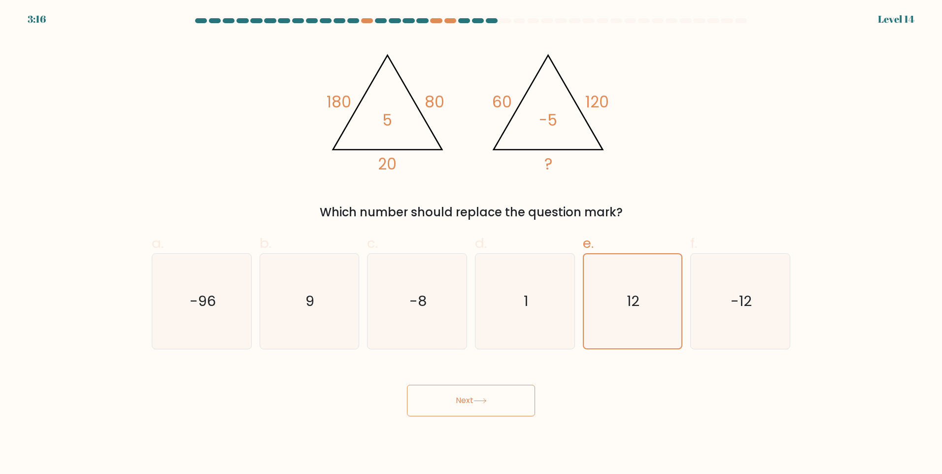
click at [415, 309] on text "-8" at bounding box center [417, 301] width 17 height 20
click at [471, 243] on input "c. -8" at bounding box center [471, 240] width 0 height 6
radio input "true"
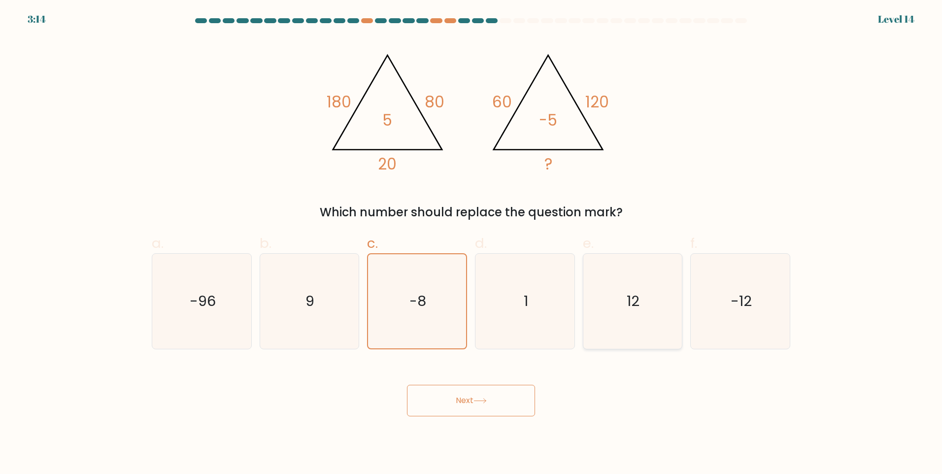
click at [637, 299] on text "12" at bounding box center [633, 301] width 13 height 20
click at [471, 243] on input "e. 12" at bounding box center [471, 240] width 0 height 6
radio input "true"
click at [449, 306] on icon "-8" at bounding box center [416, 301] width 95 height 95
click at [471, 243] on input "c. -8" at bounding box center [471, 240] width 0 height 6
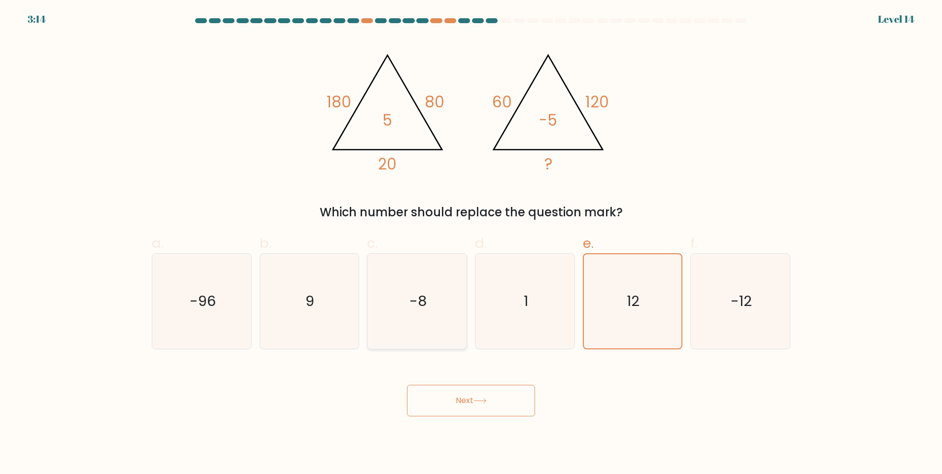
radio input "true"
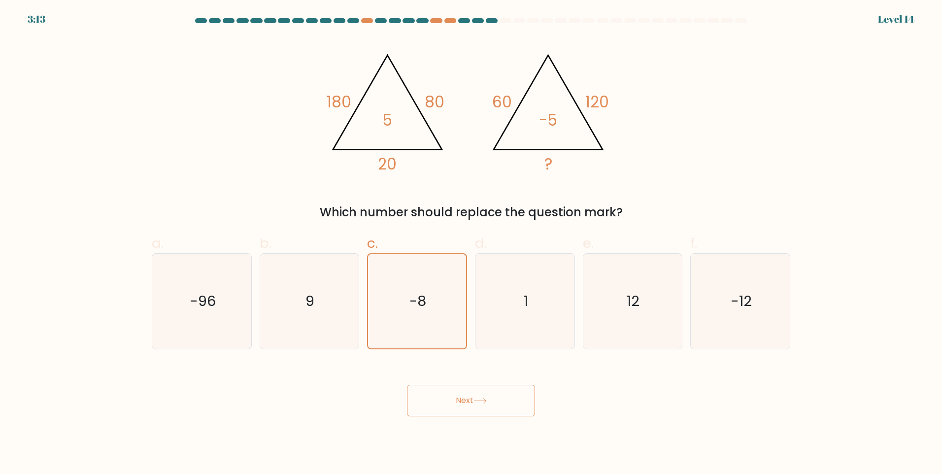
click at [506, 413] on button "Next" at bounding box center [471, 401] width 128 height 32
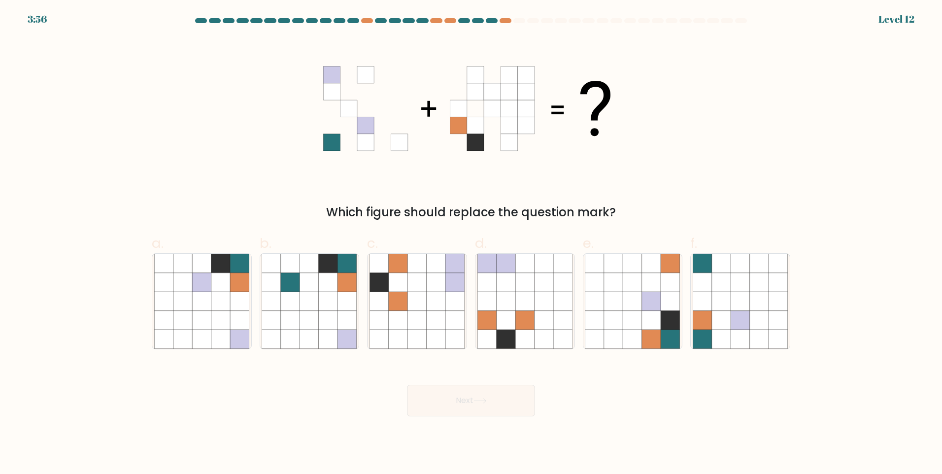
click at [647, 395] on div "Next" at bounding box center [471, 388] width 650 height 55
click at [557, 311] on icon at bounding box center [562, 320] width 19 height 19
click at [471, 243] on input "d." at bounding box center [471, 240] width 0 height 6
radio input "true"
click at [506, 404] on button "Next" at bounding box center [471, 401] width 128 height 32
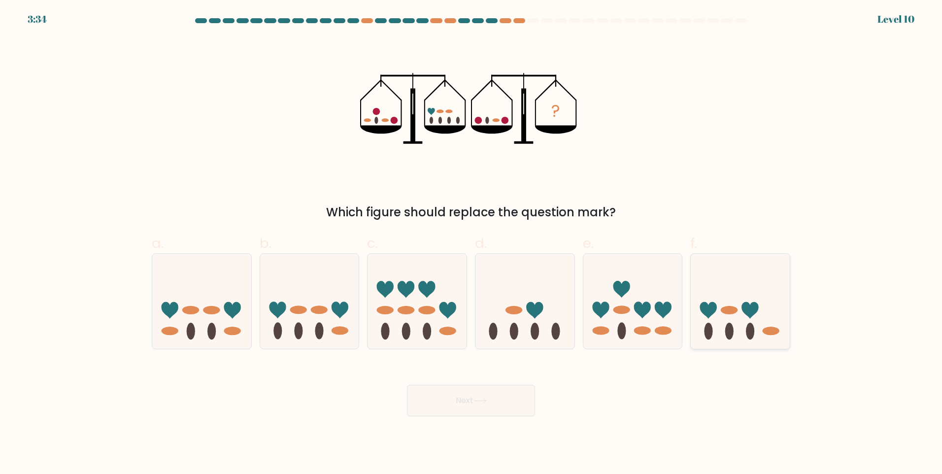
click at [735, 326] on icon at bounding box center [740, 301] width 99 height 82
click at [471, 243] on input "f." at bounding box center [471, 240] width 0 height 6
radio input "true"
drag, startPoint x: 464, startPoint y: 395, endPoint x: 478, endPoint y: 399, distance: 14.8
click at [464, 396] on button "Next" at bounding box center [471, 401] width 128 height 32
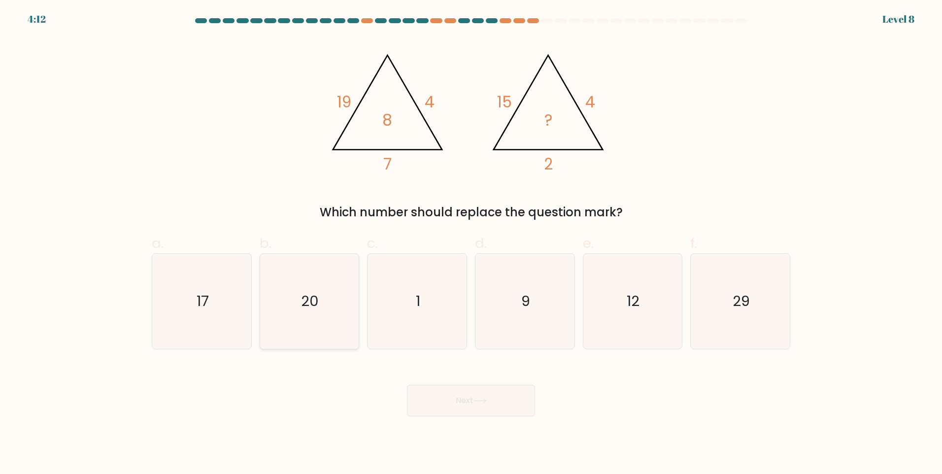
click at [307, 296] on text "20" at bounding box center [311, 301] width 18 height 20
click at [471, 243] on input "b. 20" at bounding box center [471, 240] width 0 height 6
radio input "true"
click at [514, 399] on button "Next" at bounding box center [471, 401] width 128 height 32
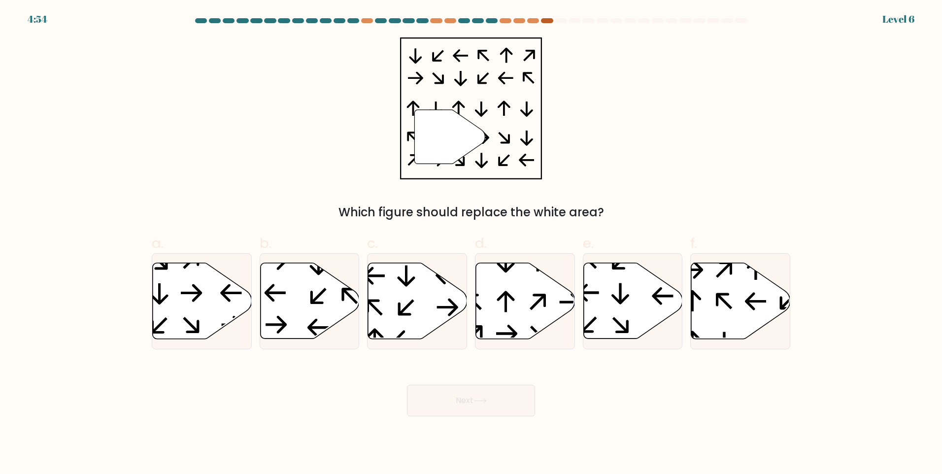
click at [549, 19] on div at bounding box center [547, 20] width 12 height 5
click at [529, 287] on icon at bounding box center [525, 301] width 99 height 76
click at [471, 243] on input "d." at bounding box center [471, 240] width 0 height 6
radio input "true"
drag, startPoint x: 484, startPoint y: 405, endPoint x: 480, endPoint y: 408, distance: 5.3
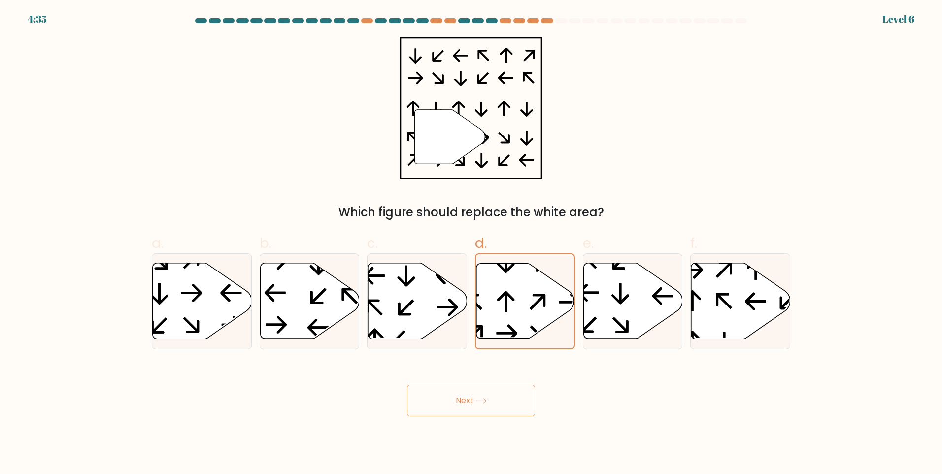
click at [484, 406] on button "Next" at bounding box center [471, 401] width 128 height 32
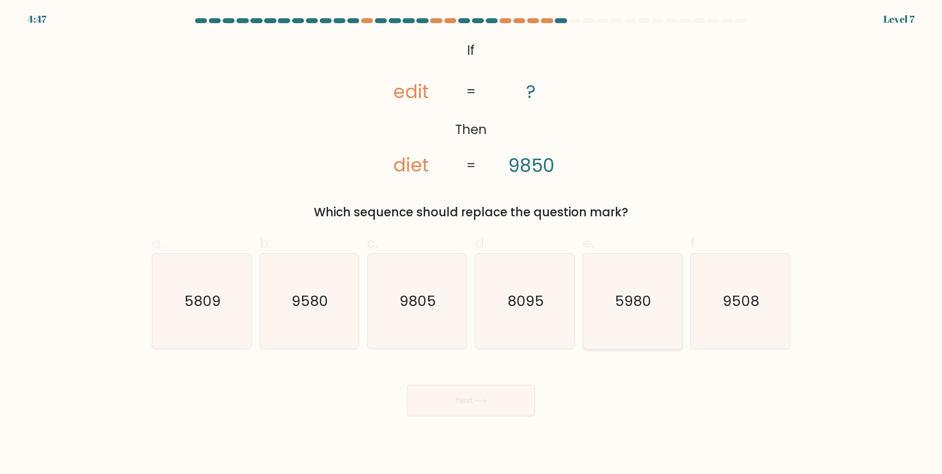
click at [632, 306] on text "5980" at bounding box center [633, 301] width 36 height 20
click at [471, 243] on input "e. 5980" at bounding box center [471, 240] width 0 height 6
radio input "true"
click at [497, 405] on button "Next" at bounding box center [471, 401] width 128 height 32
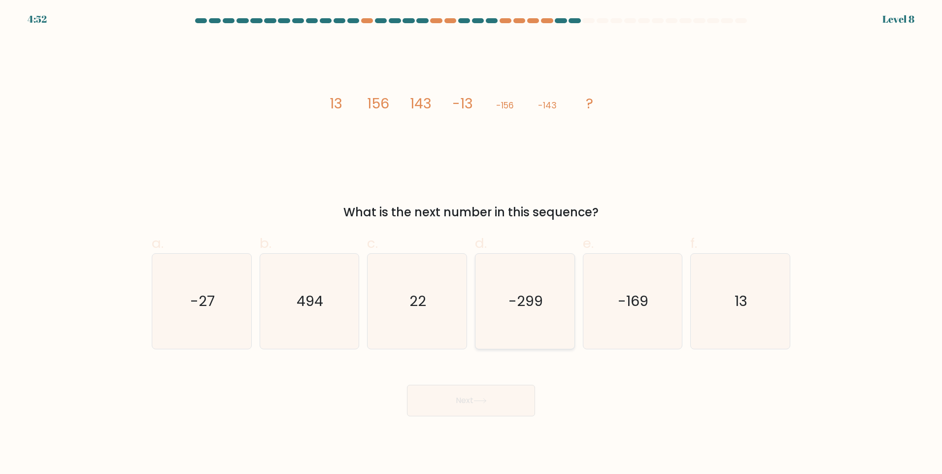
click at [532, 306] on text "-299" at bounding box center [525, 301] width 34 height 20
click at [471, 243] on input "d. -299" at bounding box center [471, 240] width 0 height 6
radio input "true"
click at [495, 408] on button "Next" at bounding box center [471, 401] width 128 height 32
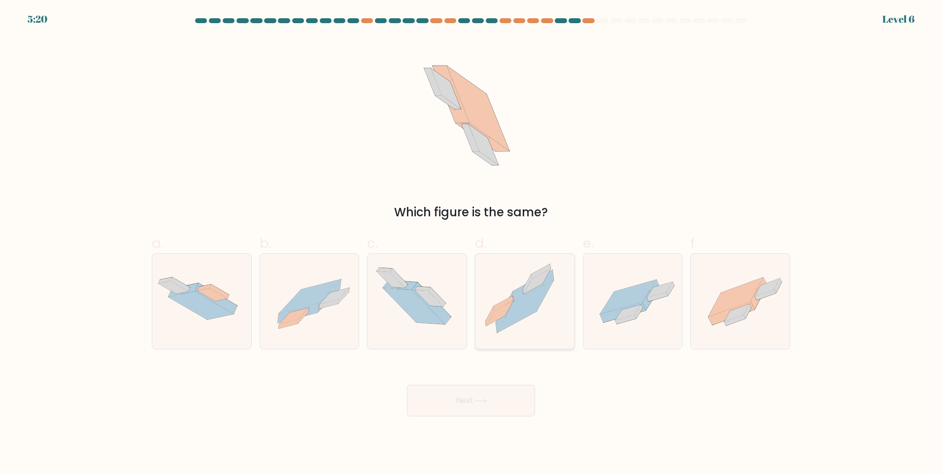
click at [544, 318] on icon at bounding box center [524, 301] width 99 height 94
click at [471, 243] on input "d." at bounding box center [471, 240] width 0 height 6
radio input "true"
click at [486, 400] on icon at bounding box center [479, 400] width 13 height 5
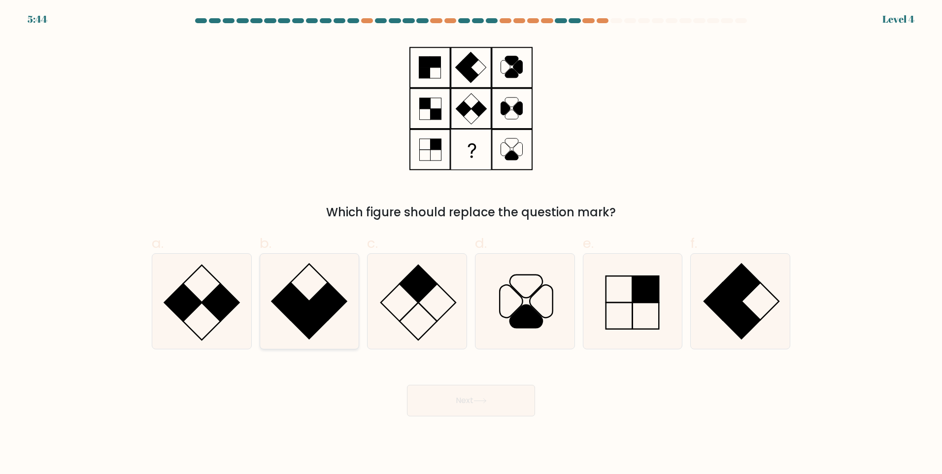
click at [335, 301] on rect at bounding box center [327, 300] width 37 height 37
click at [471, 243] on input "b." at bounding box center [471, 240] width 0 height 6
radio input "true"
click at [749, 306] on icon at bounding box center [740, 301] width 95 height 95
click at [471, 243] on input "f." at bounding box center [471, 240] width 0 height 6
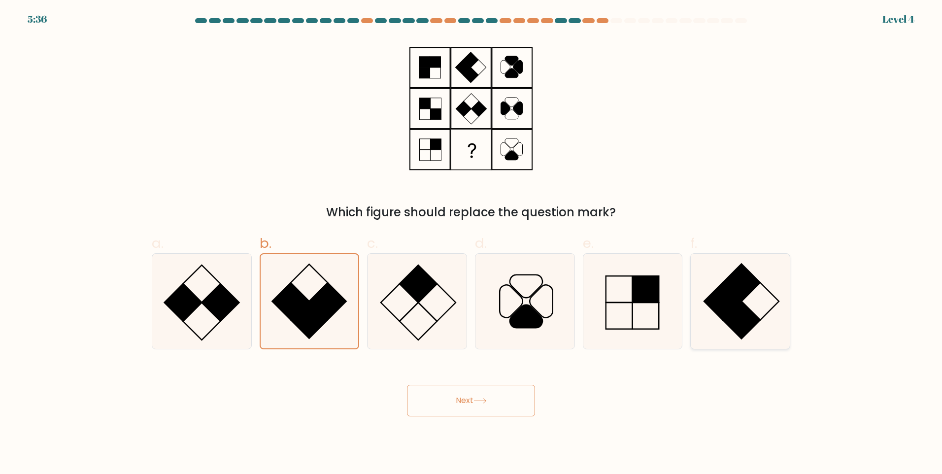
radio input "true"
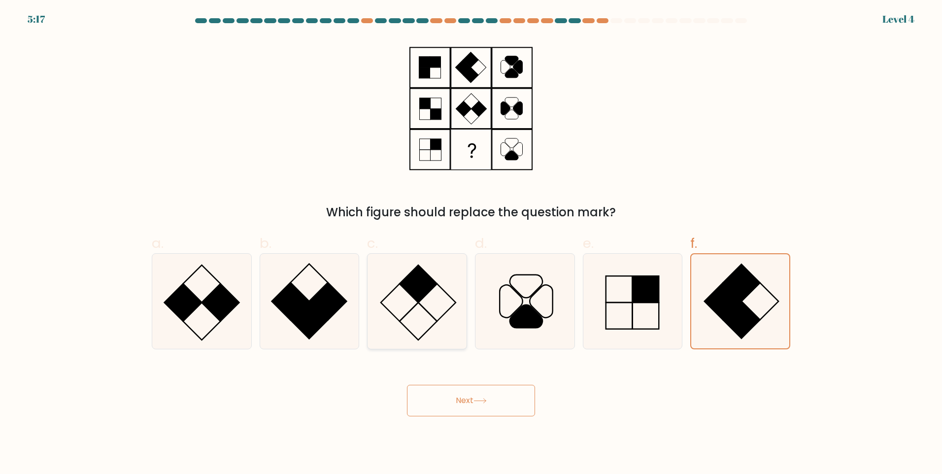
click at [433, 301] on icon at bounding box center [416, 301] width 95 height 95
click at [471, 243] on input "c." at bounding box center [471, 240] width 0 height 6
radio input "true"
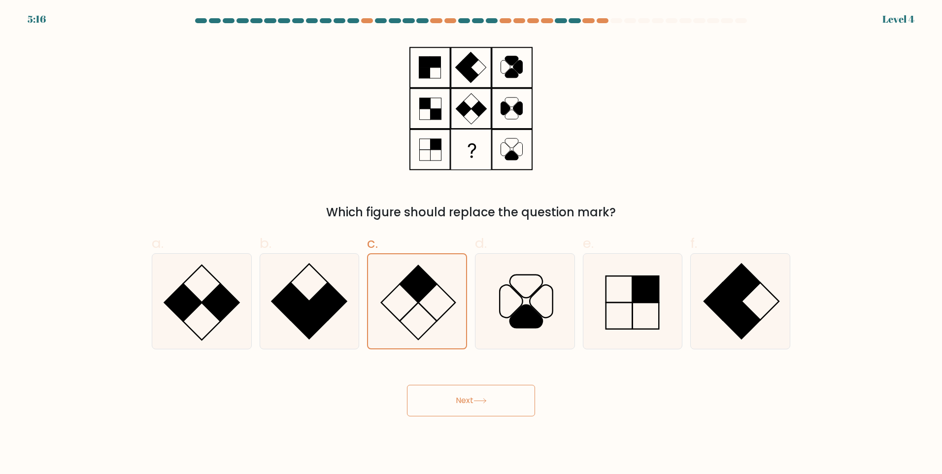
click at [498, 407] on button "Next" at bounding box center [471, 401] width 128 height 32
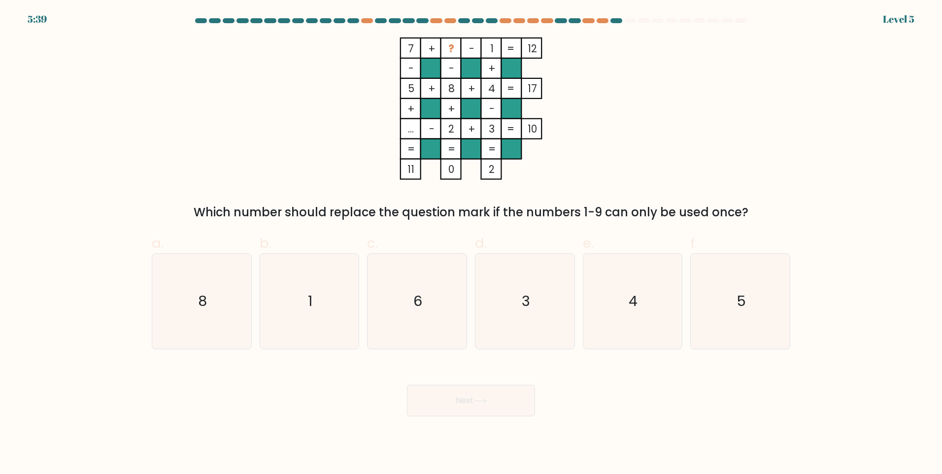
drag, startPoint x: 438, startPoint y: 294, endPoint x: 479, endPoint y: 354, distance: 73.0
click at [440, 297] on icon "6" at bounding box center [416, 301] width 95 height 95
click at [471, 243] on input "c. 6" at bounding box center [471, 240] width 0 height 6
radio input "true"
click at [500, 405] on button "Next" at bounding box center [471, 401] width 128 height 32
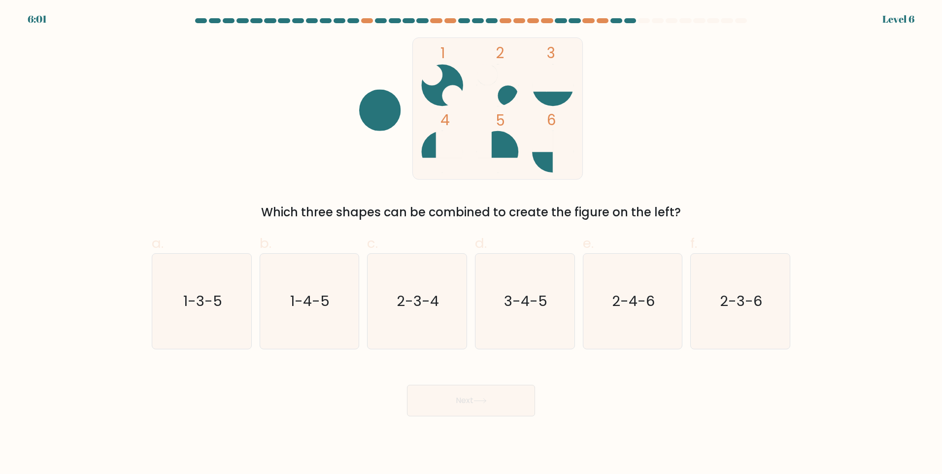
drag, startPoint x: 517, startPoint y: 296, endPoint x: 515, endPoint y: 370, distance: 74.4
click at [517, 297] on text "3-4-5" at bounding box center [525, 301] width 43 height 20
click at [471, 243] on input "d. 3-4-5" at bounding box center [471, 240] width 0 height 6
radio input "true"
click at [504, 400] on button "Next" at bounding box center [471, 401] width 128 height 32
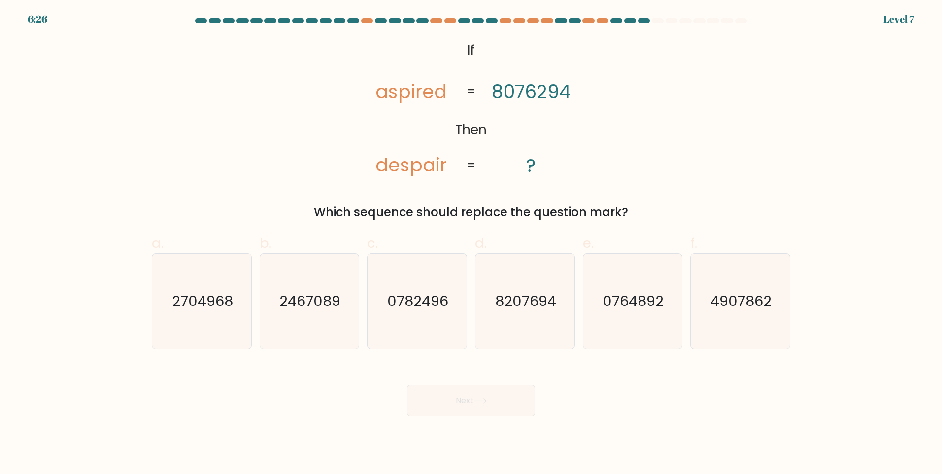
drag, startPoint x: 747, startPoint y: 305, endPoint x: 674, endPoint y: 354, distance: 88.4
click at [747, 306] on text "4907862" at bounding box center [741, 301] width 61 height 20
click at [471, 243] on input "f. 4907862" at bounding box center [471, 240] width 0 height 6
radio input "true"
click at [479, 400] on icon at bounding box center [479, 400] width 13 height 5
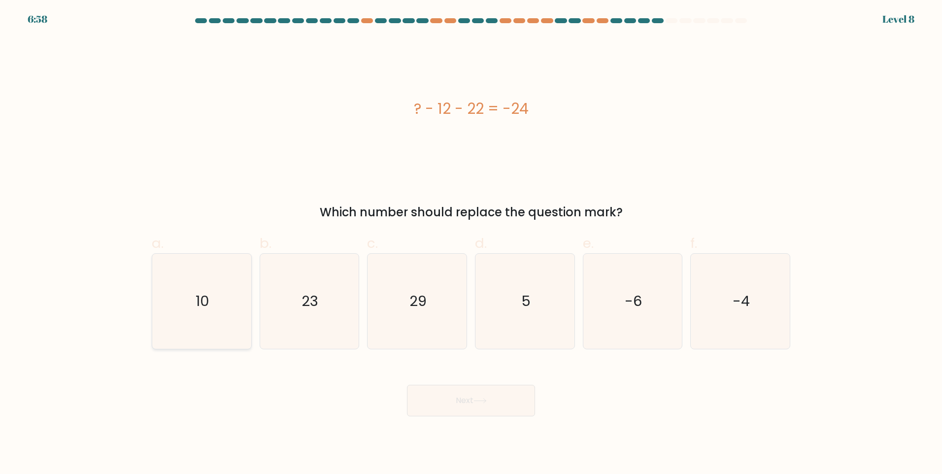
drag, startPoint x: 200, startPoint y: 299, endPoint x: 225, endPoint y: 312, distance: 28.6
click at [201, 299] on text "10" at bounding box center [203, 301] width 14 height 20
click at [471, 243] on input "a. 10" at bounding box center [471, 240] width 0 height 6
radio input "true"
click at [468, 400] on button "Next" at bounding box center [471, 401] width 128 height 32
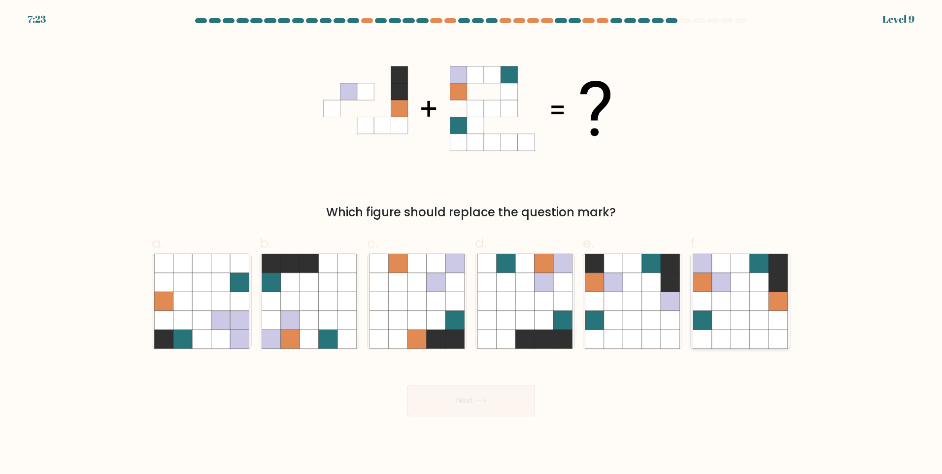
click at [753, 306] on icon at bounding box center [759, 301] width 19 height 19
click at [471, 243] on input "f." at bounding box center [471, 240] width 0 height 6
radio input "true"
click at [497, 399] on button "Next" at bounding box center [471, 401] width 128 height 32
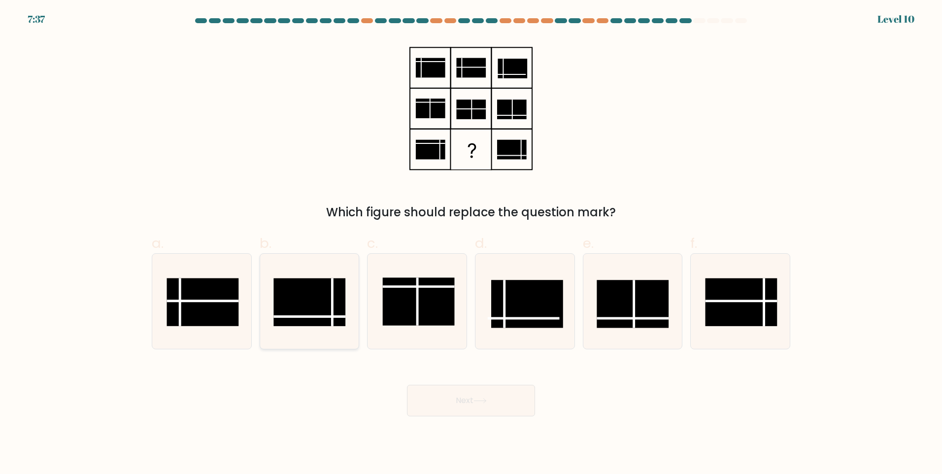
click at [314, 309] on rect at bounding box center [310, 302] width 72 height 48
click at [471, 243] on input "b." at bounding box center [471, 240] width 0 height 6
radio input "true"
drag, startPoint x: 488, startPoint y: 406, endPoint x: 497, endPoint y: 409, distance: 9.5
click at [489, 406] on button "Next" at bounding box center [471, 401] width 128 height 32
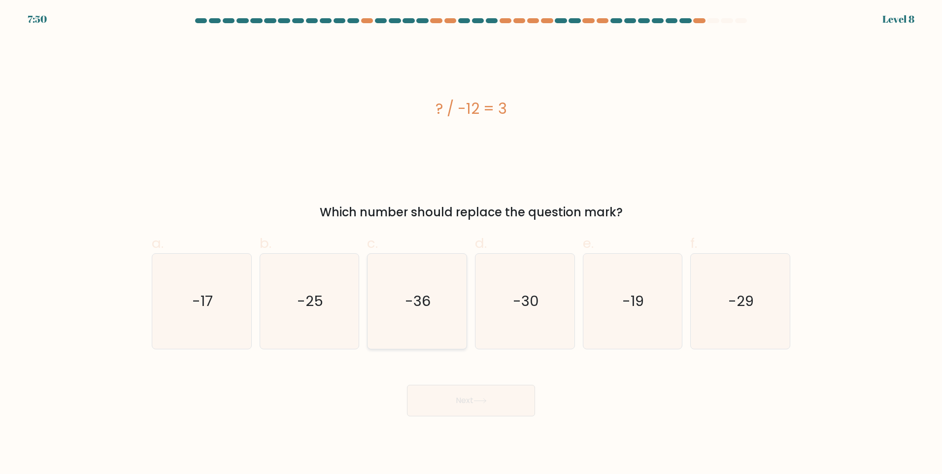
drag, startPoint x: 447, startPoint y: 303, endPoint x: 457, endPoint y: 310, distance: 12.4
click at [447, 304] on icon "-36" at bounding box center [416, 301] width 95 height 95
click at [471, 243] on input "c. -36" at bounding box center [471, 240] width 0 height 6
radio input "true"
click at [496, 400] on button "Next" at bounding box center [471, 401] width 128 height 32
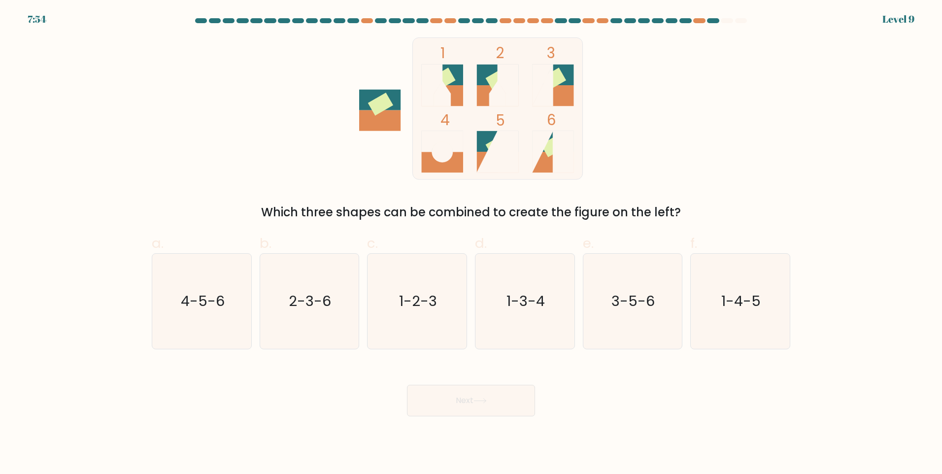
click at [557, 98] on rect at bounding box center [552, 95] width 41 height 21
drag, startPoint x: 637, startPoint y: 300, endPoint x: 562, endPoint y: 371, distance: 103.8
click at [638, 301] on text "3-5-6" at bounding box center [633, 301] width 43 height 20
click at [471, 243] on input "e. 3-5-6" at bounding box center [471, 240] width 0 height 6
radio input "true"
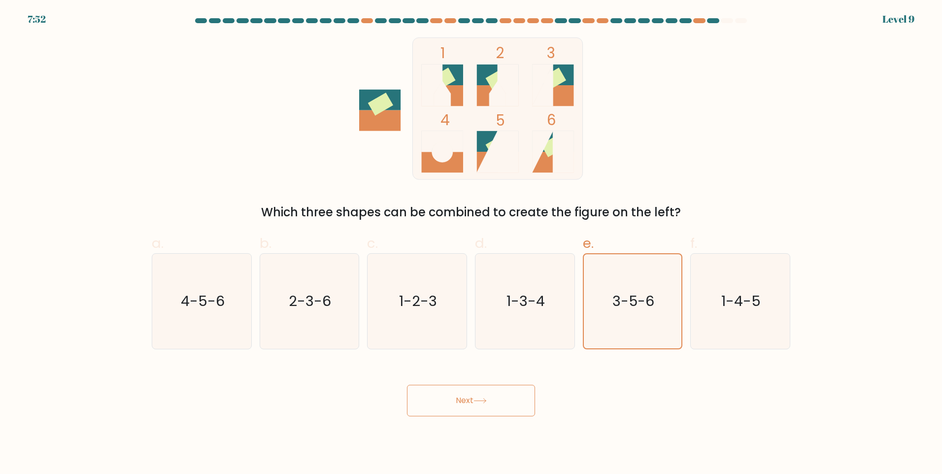
drag, startPoint x: 506, startPoint y: 393, endPoint x: 503, endPoint y: 399, distance: 6.4
click at [505, 396] on button "Next" at bounding box center [471, 401] width 128 height 32
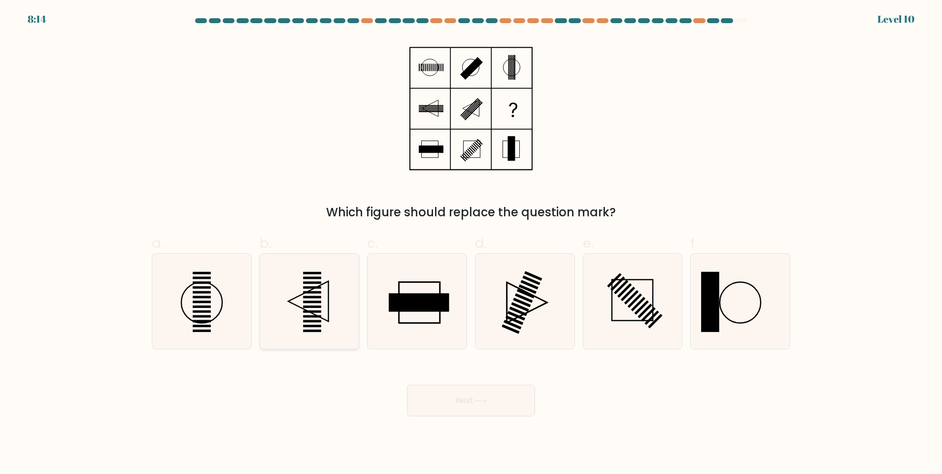
click at [315, 315] on rect at bounding box center [312, 316] width 18 height 2
click at [471, 243] on input "b." at bounding box center [471, 240] width 0 height 6
radio input "true"
click at [511, 409] on button "Next" at bounding box center [471, 401] width 128 height 32
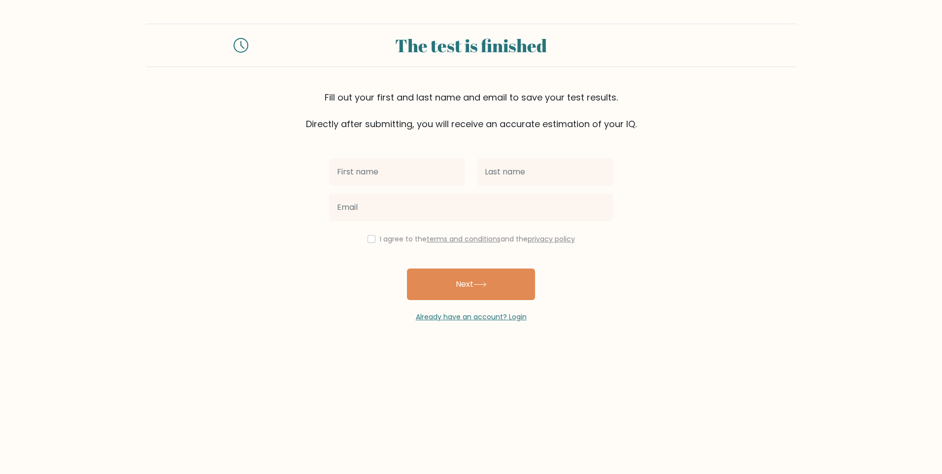
click at [417, 174] on input "text" at bounding box center [397, 172] width 136 height 28
type input "[PERSON_NAME]"
click at [525, 168] on input "text" at bounding box center [545, 172] width 136 height 28
type input "Tan"
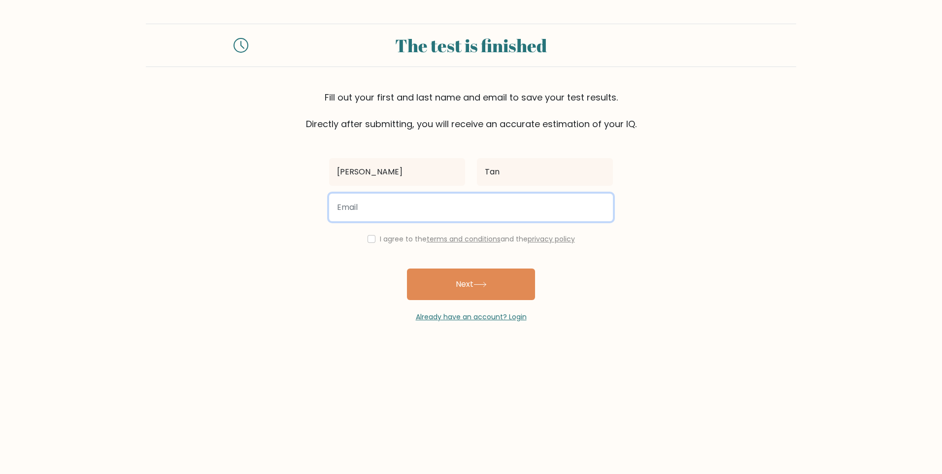
click at [353, 212] on input "email" at bounding box center [471, 208] width 284 height 28
type input "[EMAIL_ADDRESS][DOMAIN_NAME]"
click at [369, 237] on input "checkbox" at bounding box center [372, 239] width 8 height 8
checkbox input "true"
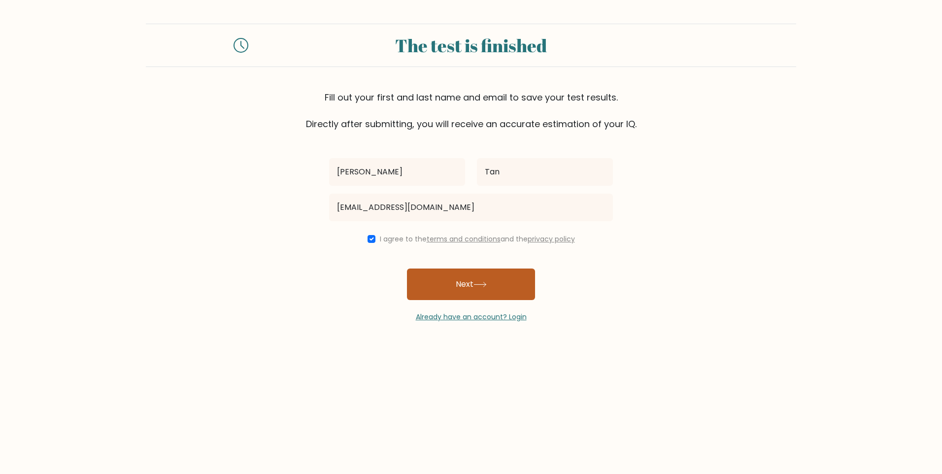
click at [477, 292] on button "Next" at bounding box center [471, 284] width 128 height 32
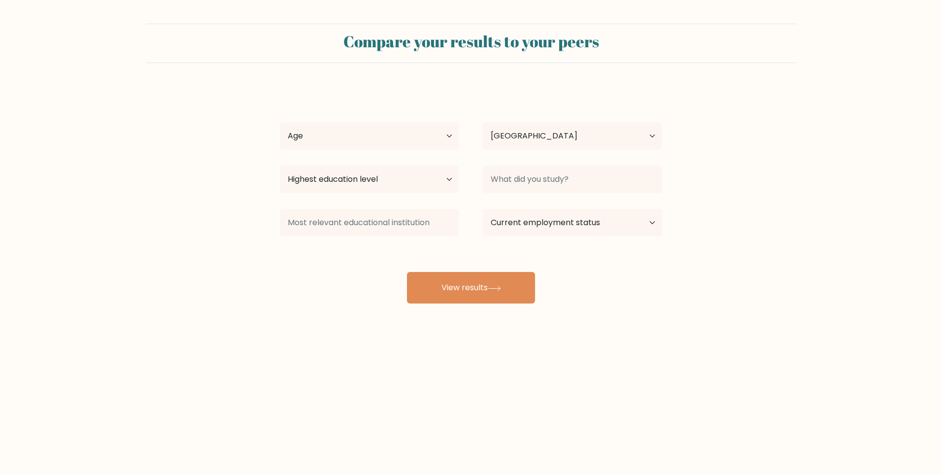
select select "PH"
click at [424, 141] on select "Age Under [DEMOGRAPHIC_DATA] [DEMOGRAPHIC_DATA] [DEMOGRAPHIC_DATA] [DEMOGRAPHIC…" at bounding box center [369, 136] width 179 height 28
drag, startPoint x: 240, startPoint y: 366, endPoint x: 245, endPoint y: 362, distance: 6.3
click at [240, 367] on div "Compare your results to your peers [PERSON_NAME] Age Under [DEMOGRAPHIC_DATA] […" at bounding box center [471, 186] width 942 height 373
click at [488, 283] on button "View results" at bounding box center [471, 288] width 128 height 32
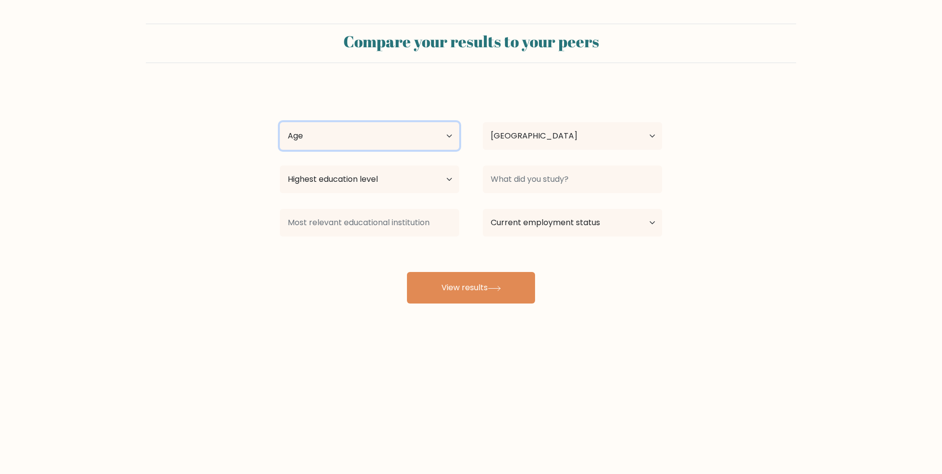
drag, startPoint x: 409, startPoint y: 135, endPoint x: 397, endPoint y: 144, distance: 15.2
click at [408, 137] on select "Age Under [DEMOGRAPHIC_DATA] [DEMOGRAPHIC_DATA] [DEMOGRAPHIC_DATA] [DEMOGRAPHIC…" at bounding box center [369, 136] width 179 height 28
select select "25_34"
click at [280, 122] on select "Age Under [DEMOGRAPHIC_DATA] [DEMOGRAPHIC_DATA] [DEMOGRAPHIC_DATA] [DEMOGRAPHIC…" at bounding box center [369, 136] width 179 height 28
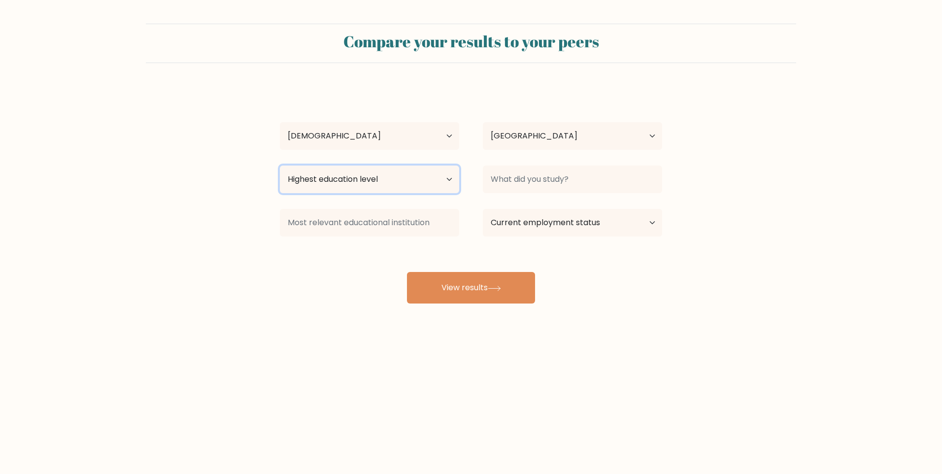
drag, startPoint x: 398, startPoint y: 175, endPoint x: 393, endPoint y: 182, distance: 8.2
click at [398, 175] on select "Highest education level No schooling Primary Lower Secondary Upper Secondary Oc…" at bounding box center [369, 180] width 179 height 28
select select "bachelors_degree"
click at [280, 166] on select "Highest education level No schooling Primary Lower Secondary Upper Secondary Oc…" at bounding box center [369, 180] width 179 height 28
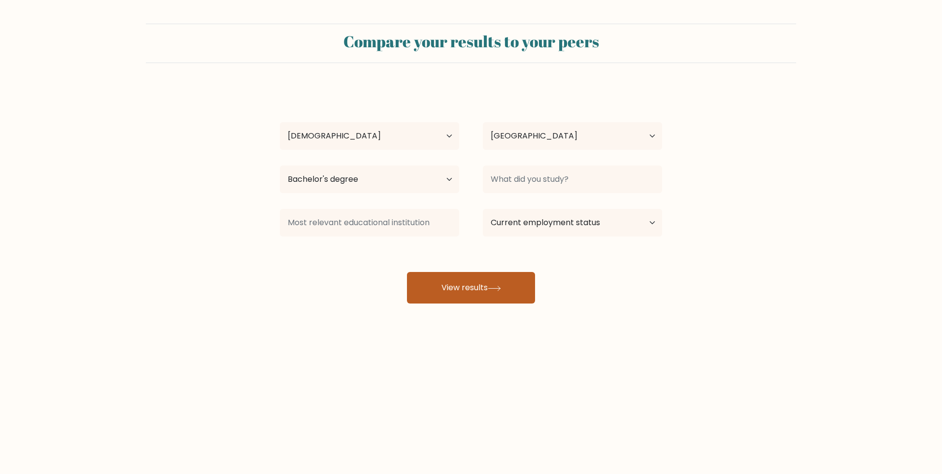
click at [482, 285] on button "View results" at bounding box center [471, 288] width 128 height 32
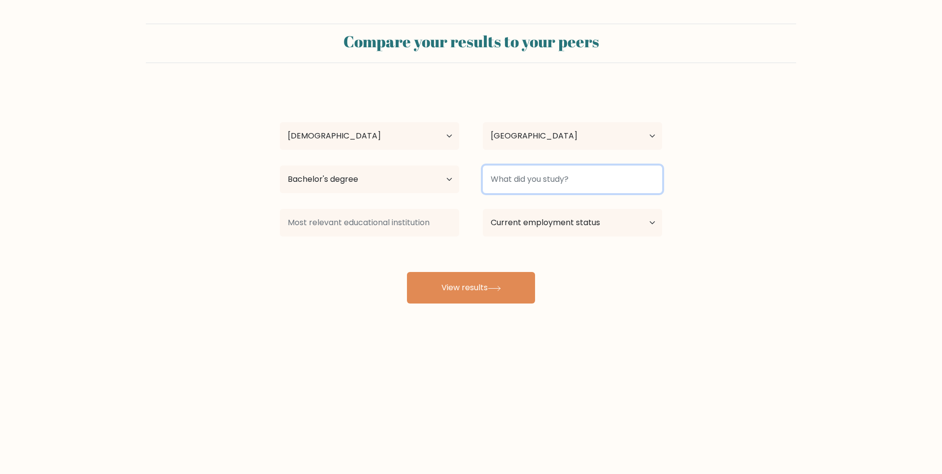
click at [560, 177] on input at bounding box center [572, 180] width 179 height 28
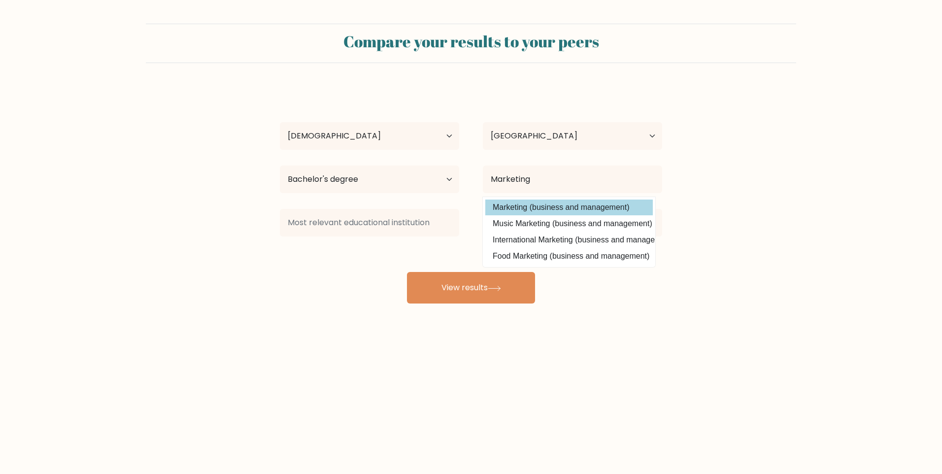
click at [571, 206] on option "Marketing (business and management)" at bounding box center [569, 208] width 168 height 16
type input "Marketing"
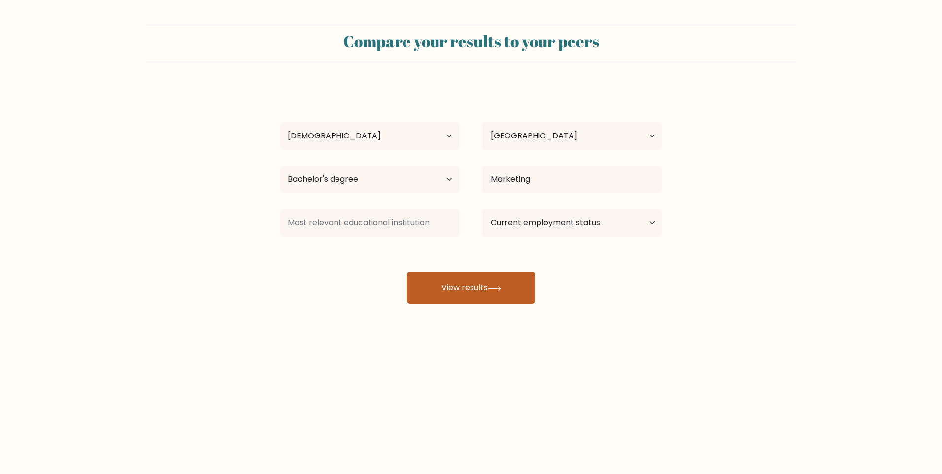
click at [483, 287] on button "View results" at bounding box center [471, 288] width 128 height 32
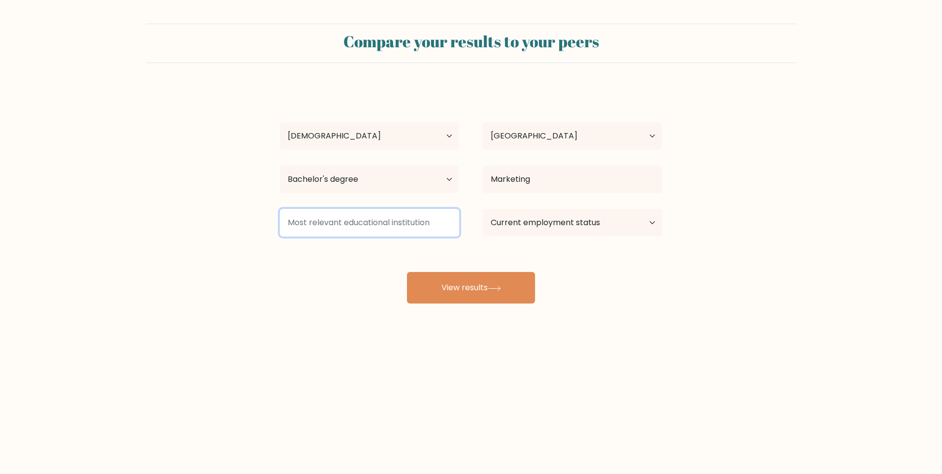
click at [412, 221] on input at bounding box center [369, 223] width 179 height 28
drag, startPoint x: 288, startPoint y: 344, endPoint x: 303, endPoint y: 315, distance: 32.8
click at [291, 339] on div "Compare your results to your peers [PERSON_NAME] Age Under [DEMOGRAPHIC_DATA] […" at bounding box center [471, 186] width 942 height 373
click at [357, 221] on input at bounding box center [369, 223] width 179 height 28
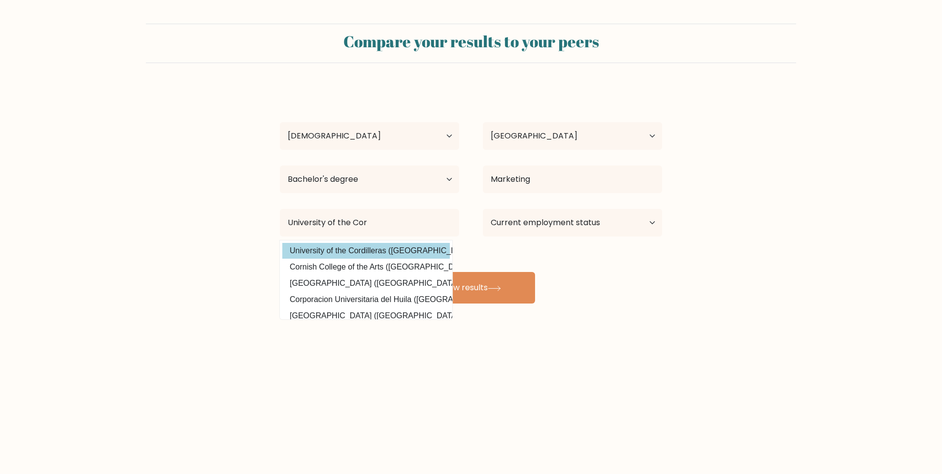
click at [406, 255] on option "University of the Cordilleras ([GEOGRAPHIC_DATA])" at bounding box center [366, 251] width 168 height 16
type input "University of the Cordilleras"
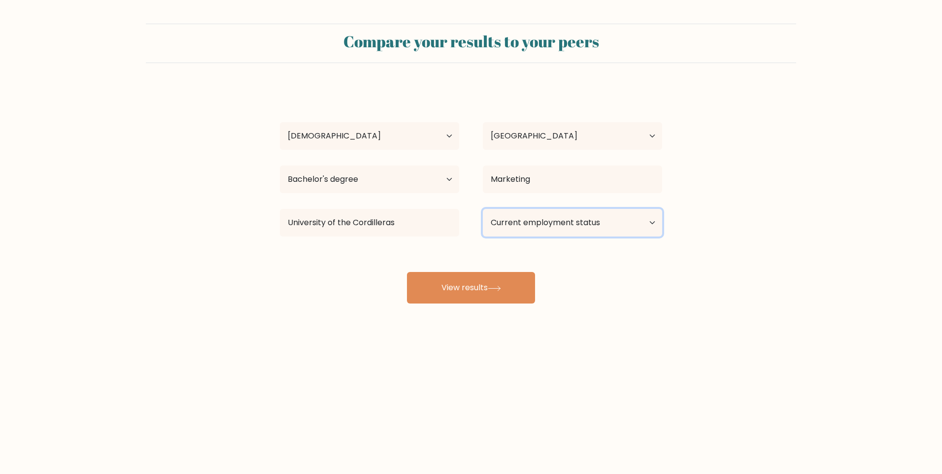
click at [580, 225] on select "Current employment status Employed Student Retired Other / prefer not to answer" at bounding box center [572, 223] width 179 height 28
select select "other"
click at [483, 209] on select "Current employment status Employed Student Retired Other / prefer not to answer" at bounding box center [572, 223] width 179 height 28
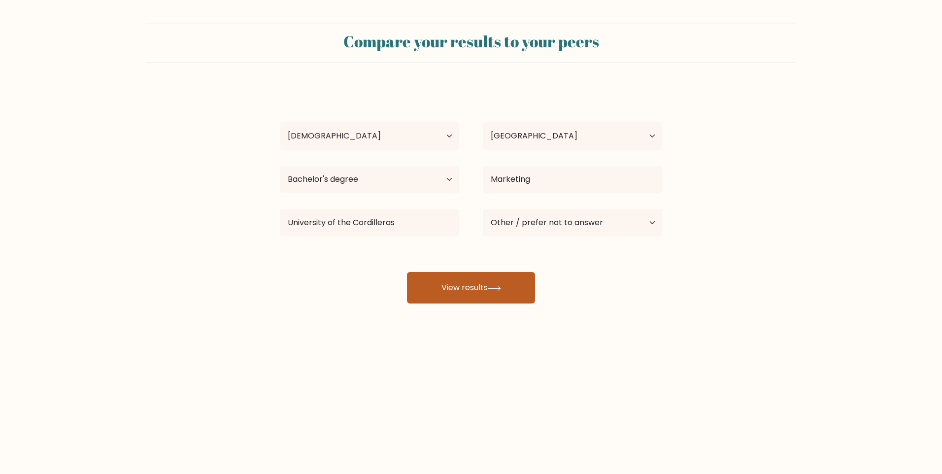
click at [469, 289] on button "View results" at bounding box center [471, 288] width 128 height 32
